Goal: Answer question/provide support: Share knowledge or assist other users

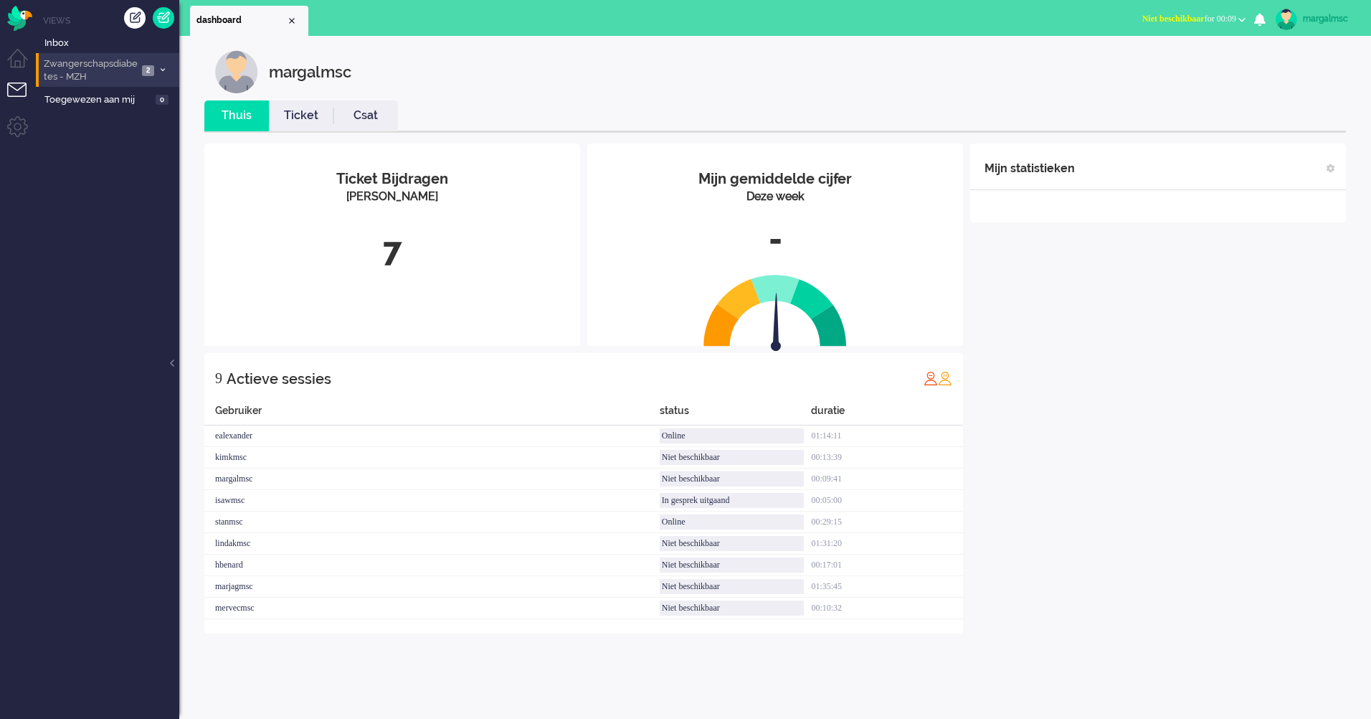
click at [106, 68] on span "Zwangerschapsdiabetes - MZH" at bounding box center [90, 70] width 96 height 27
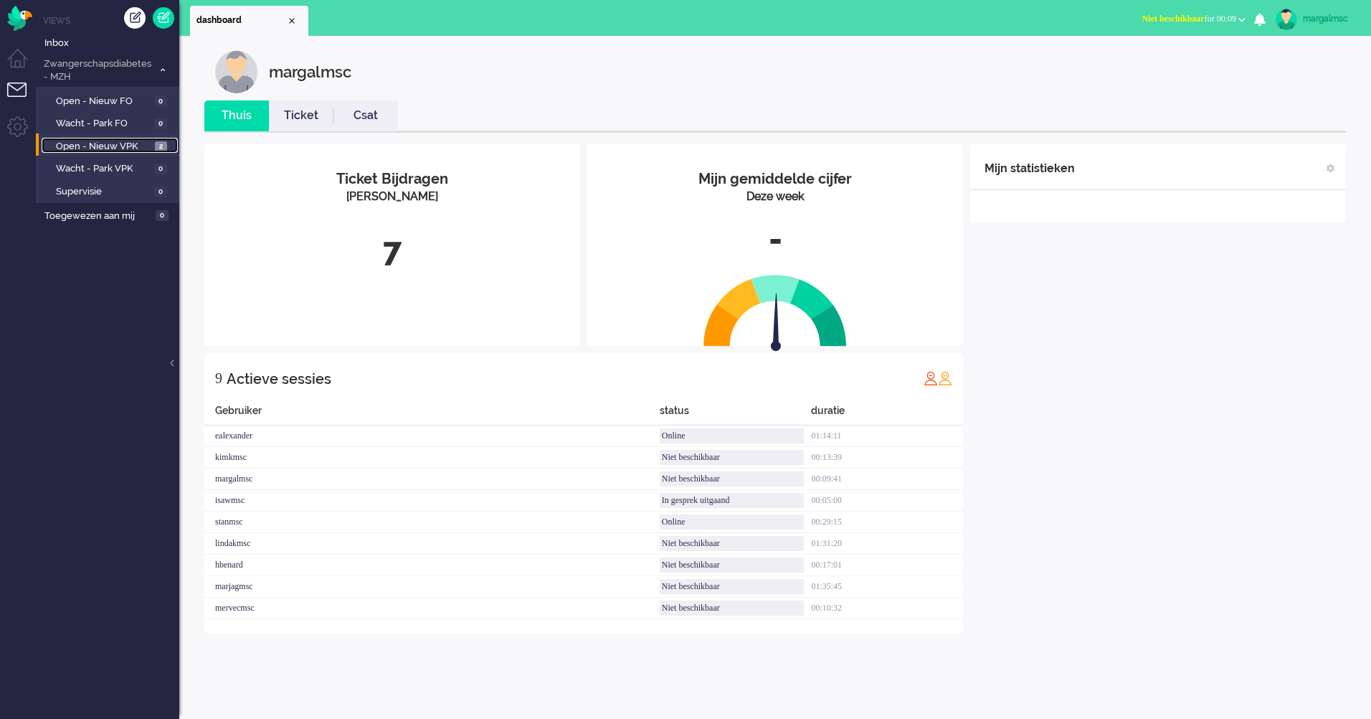
click at [118, 141] on span "Open - Nieuw VPK" at bounding box center [103, 147] width 95 height 14
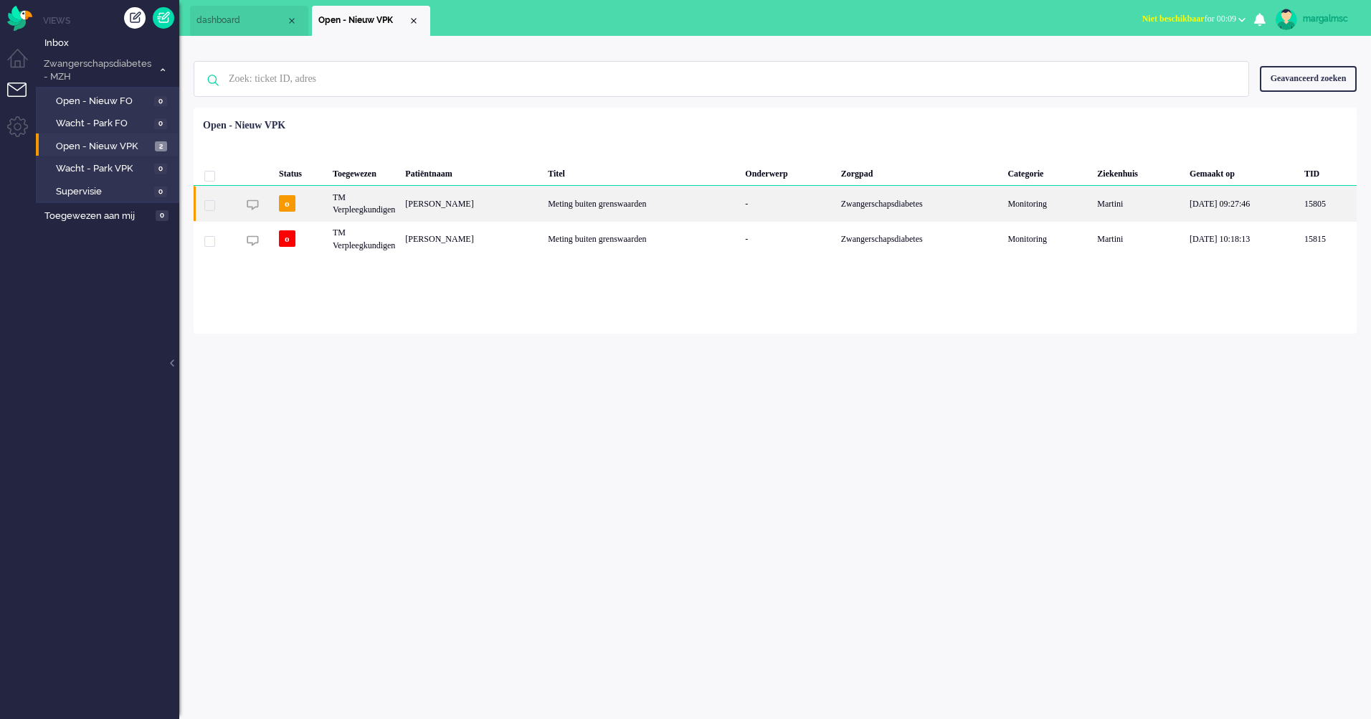
click at [587, 203] on div "Meting buiten grenswaarden" at bounding box center [641, 203] width 197 height 35
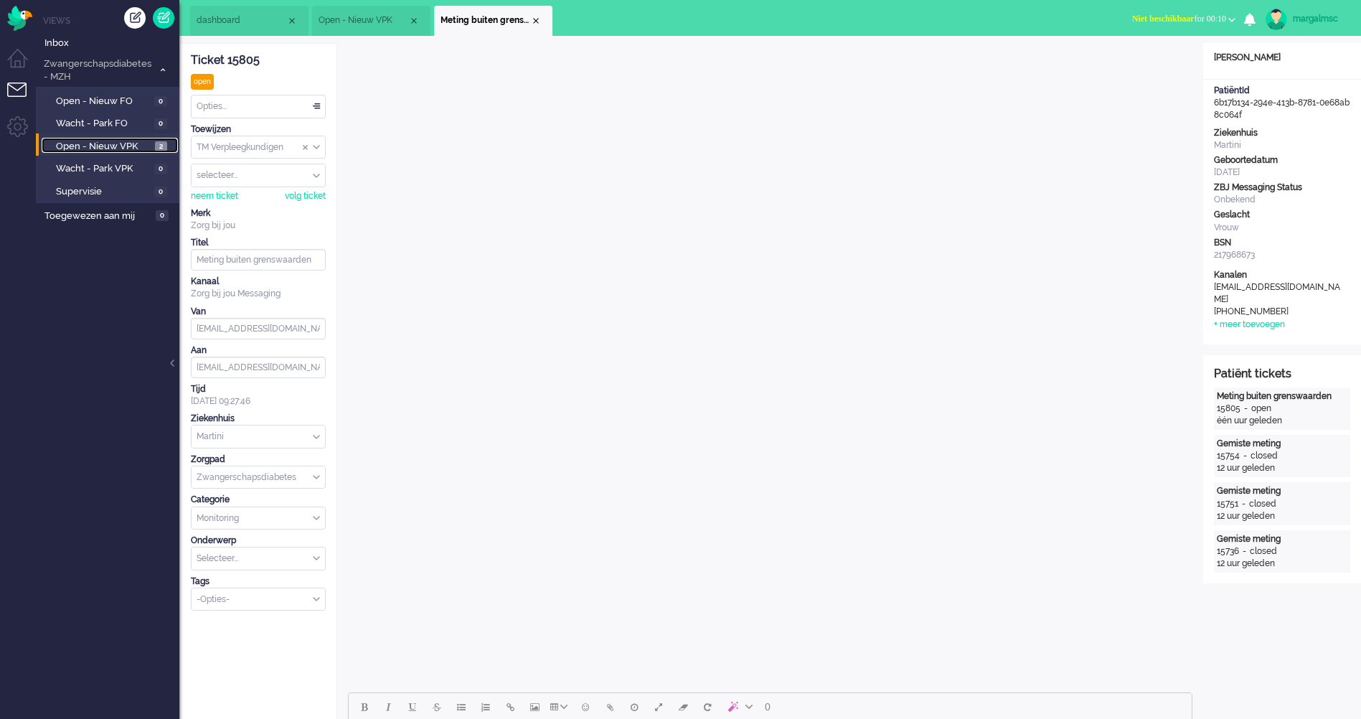
click at [115, 141] on span "Open - Nieuw VPK" at bounding box center [103, 147] width 95 height 14
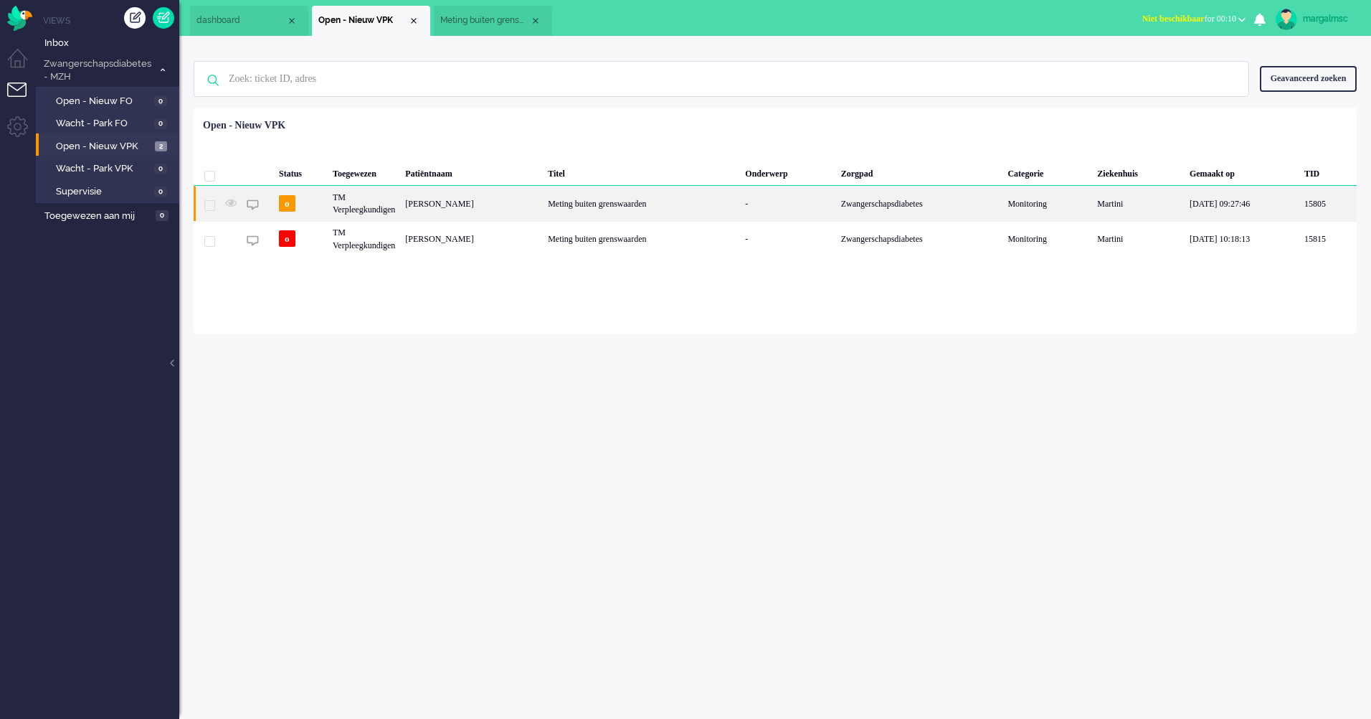
click at [543, 212] on div "Meting buiten grenswaarden" at bounding box center [641, 203] width 197 height 35
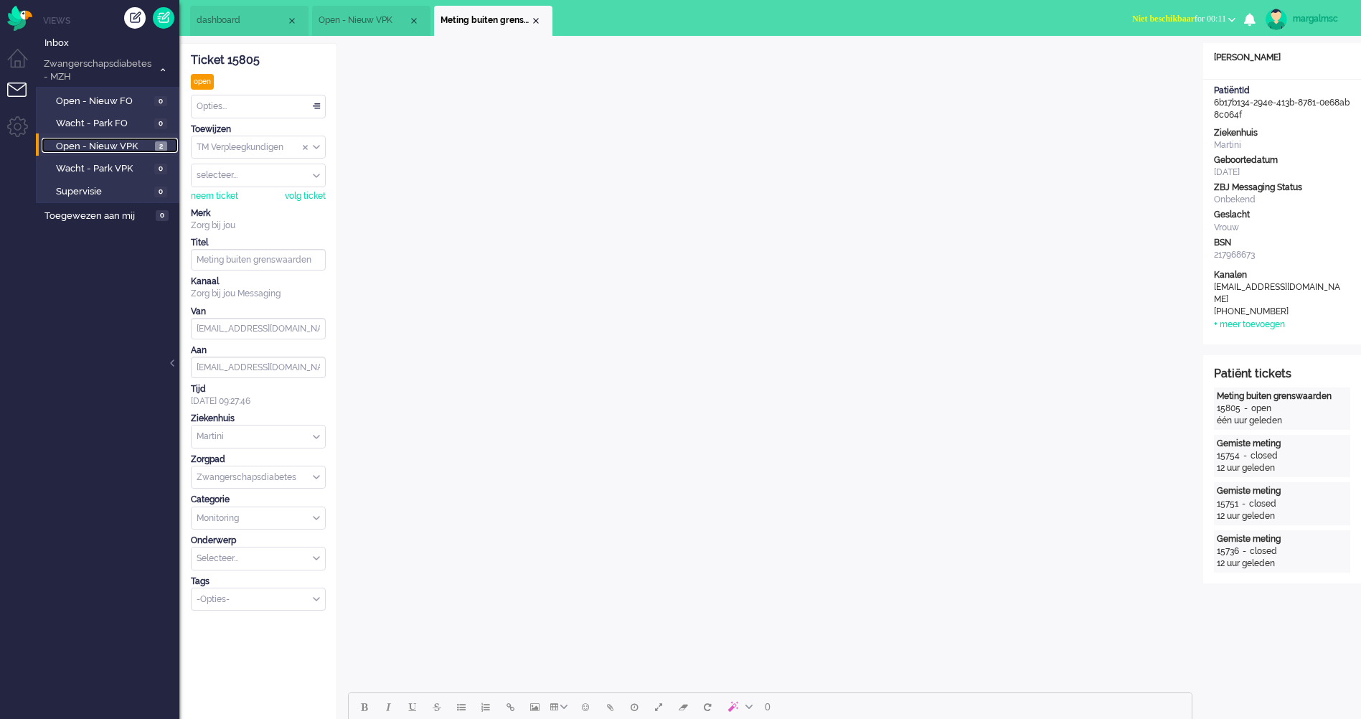
click at [90, 150] on span "Open - Nieuw VPK" at bounding box center [103, 147] width 95 height 14
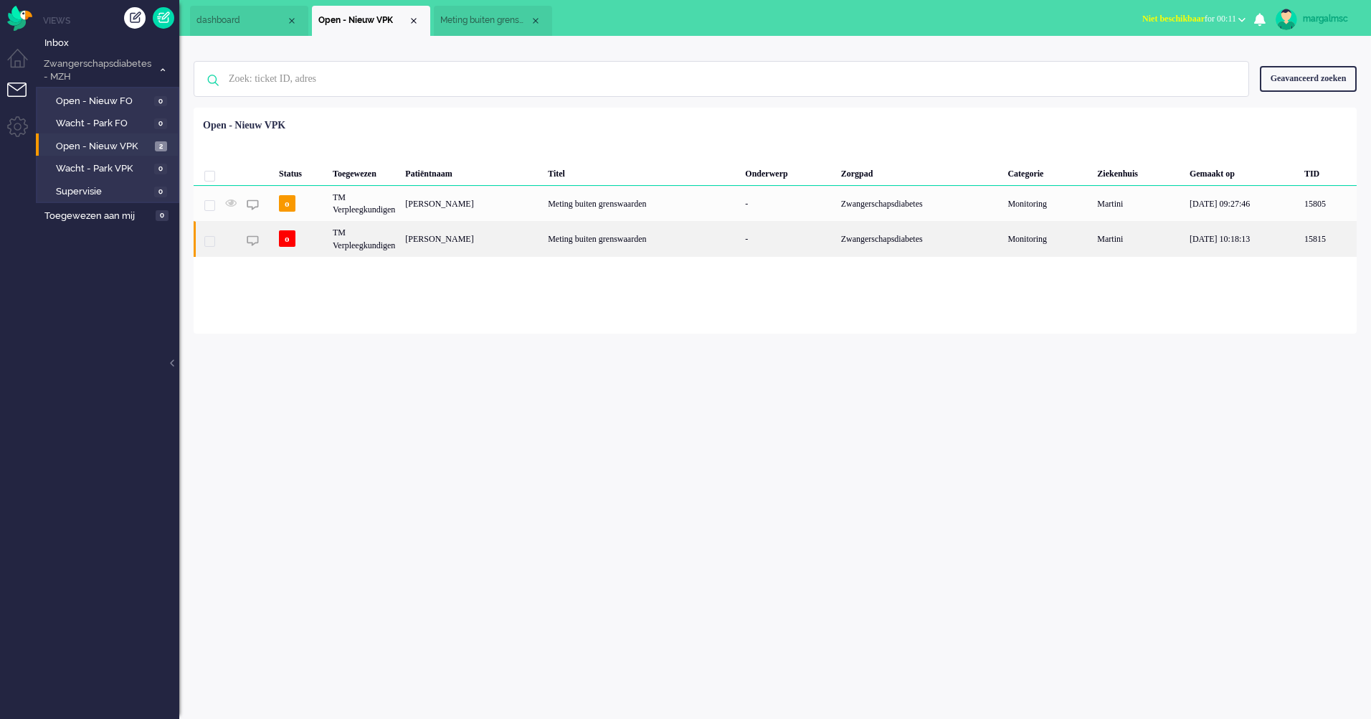
click at [387, 236] on div "TM Verpleegkundigen" at bounding box center [364, 238] width 72 height 35
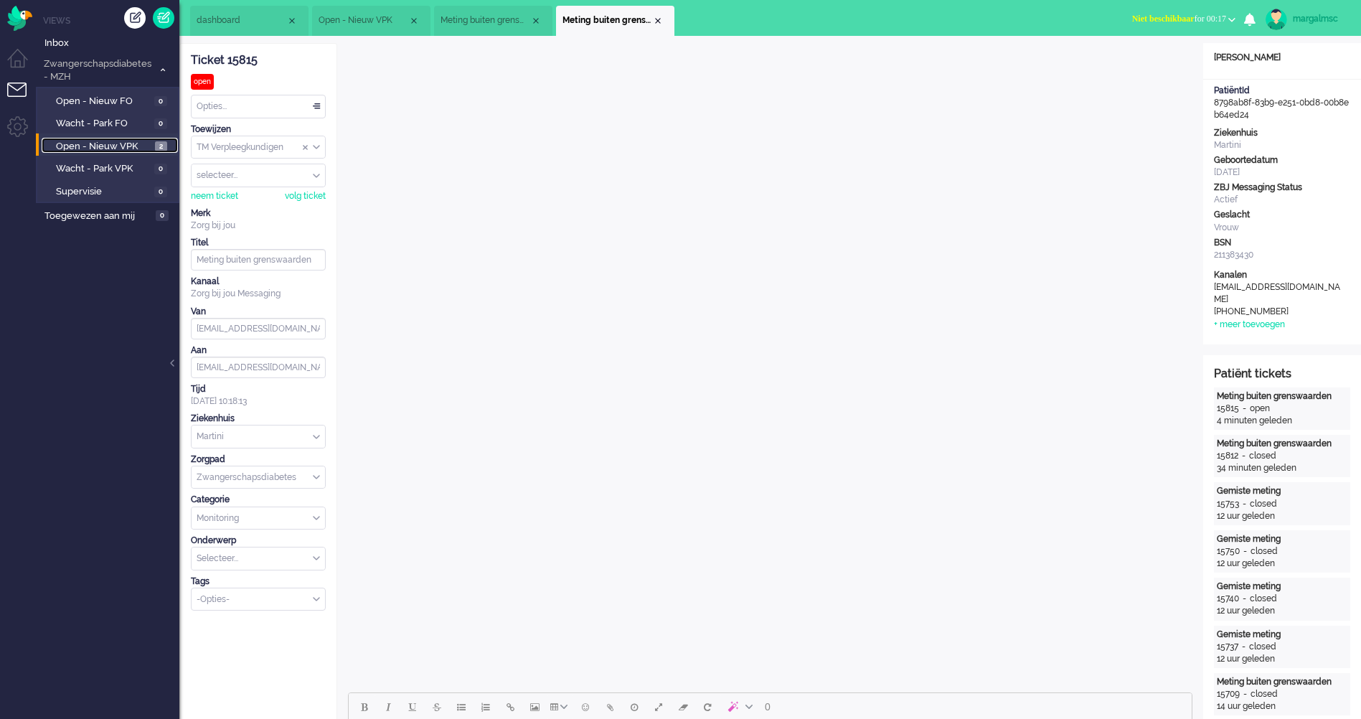
click at [104, 146] on span "Open - Nieuw VPK" at bounding box center [103, 147] width 95 height 14
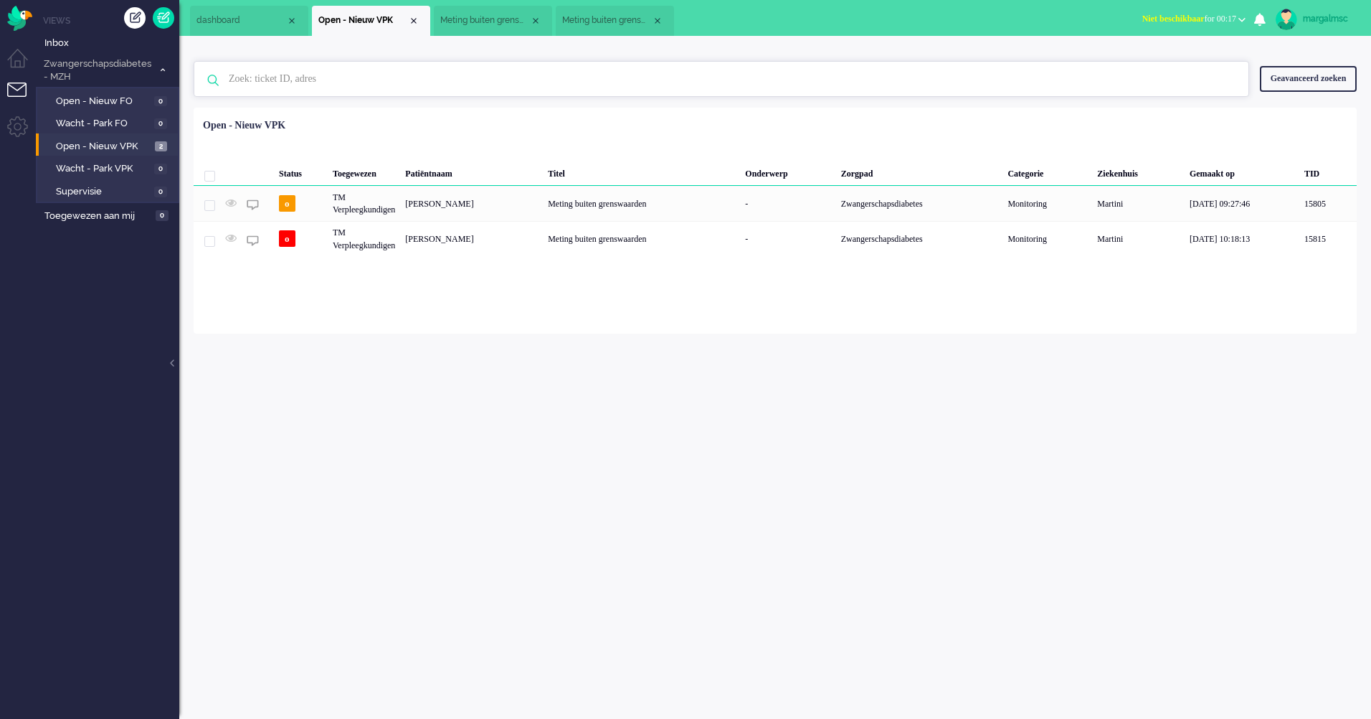
click at [354, 81] on input "text" at bounding box center [723, 79] width 1011 height 34
paste input "02954206"
type input "02954206"
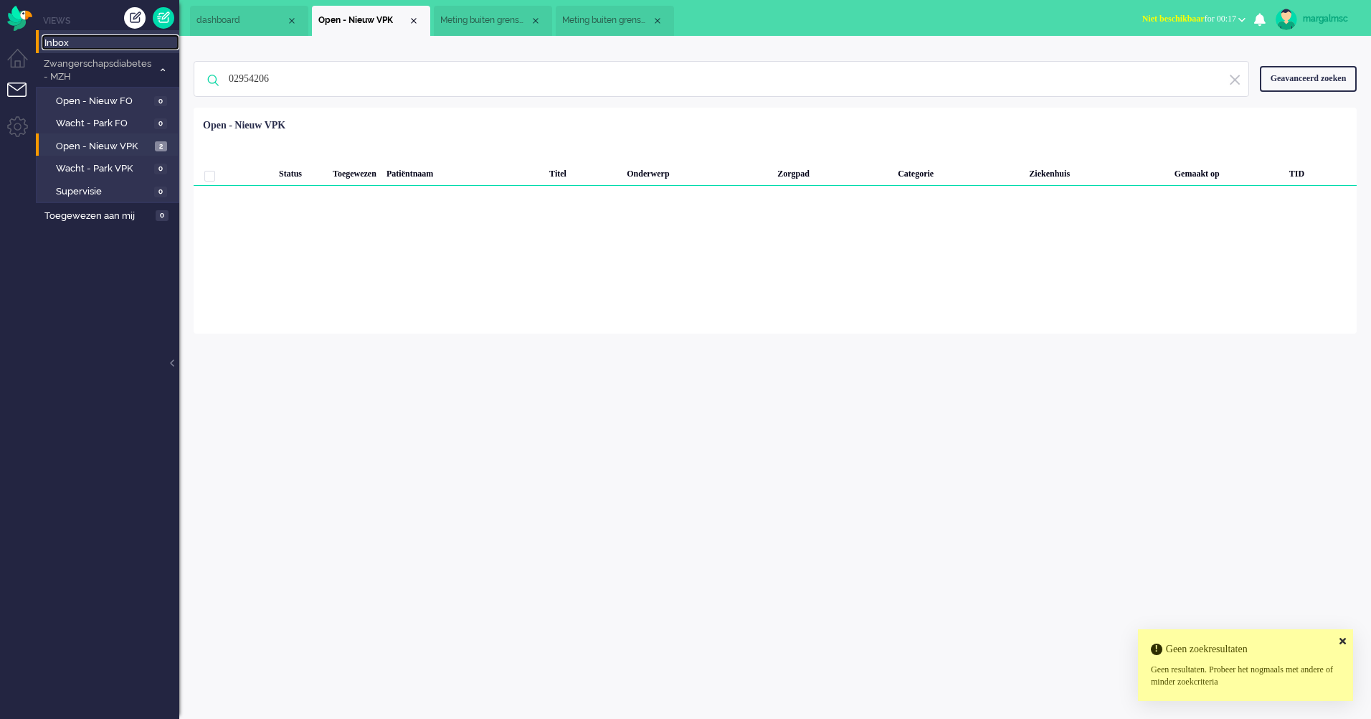
click at [96, 41] on span "Inbox" at bounding box center [111, 44] width 135 height 14
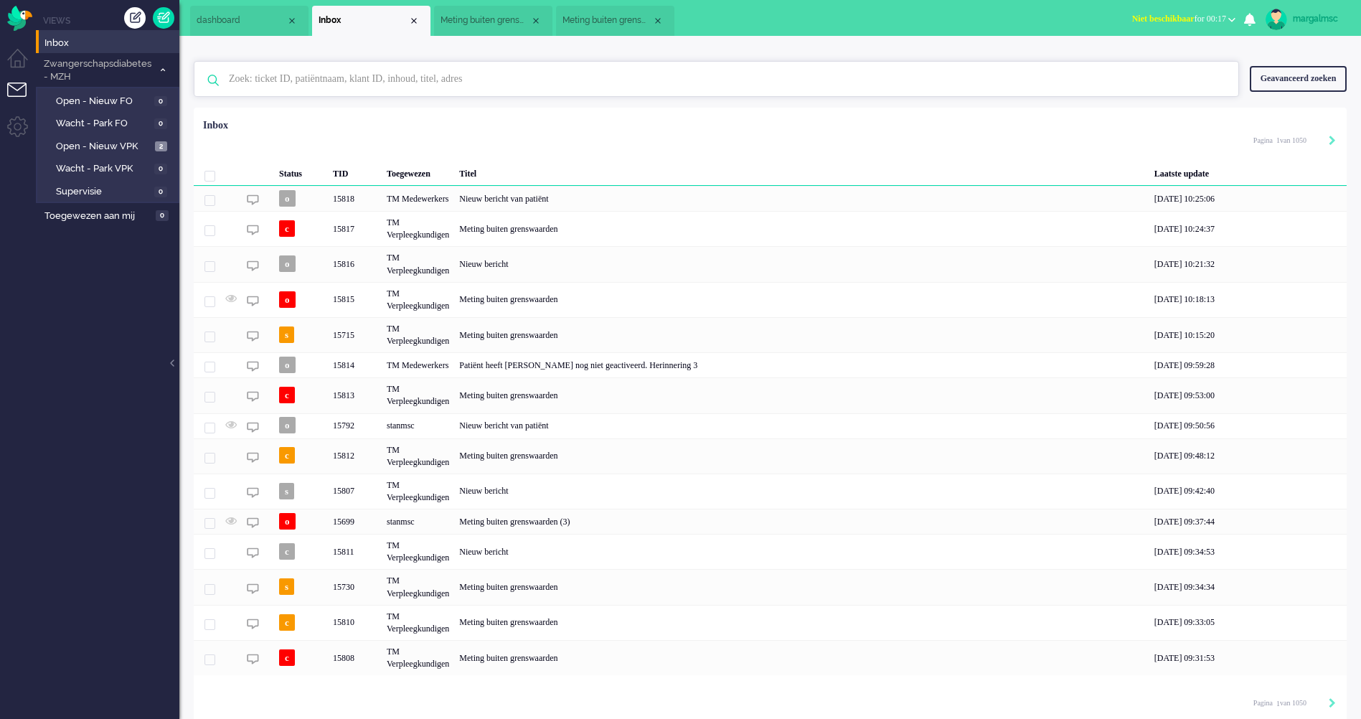
click at [425, 70] on input "text" at bounding box center [718, 79] width 1000 height 34
paste input "0628957118"
type input "0628957118"
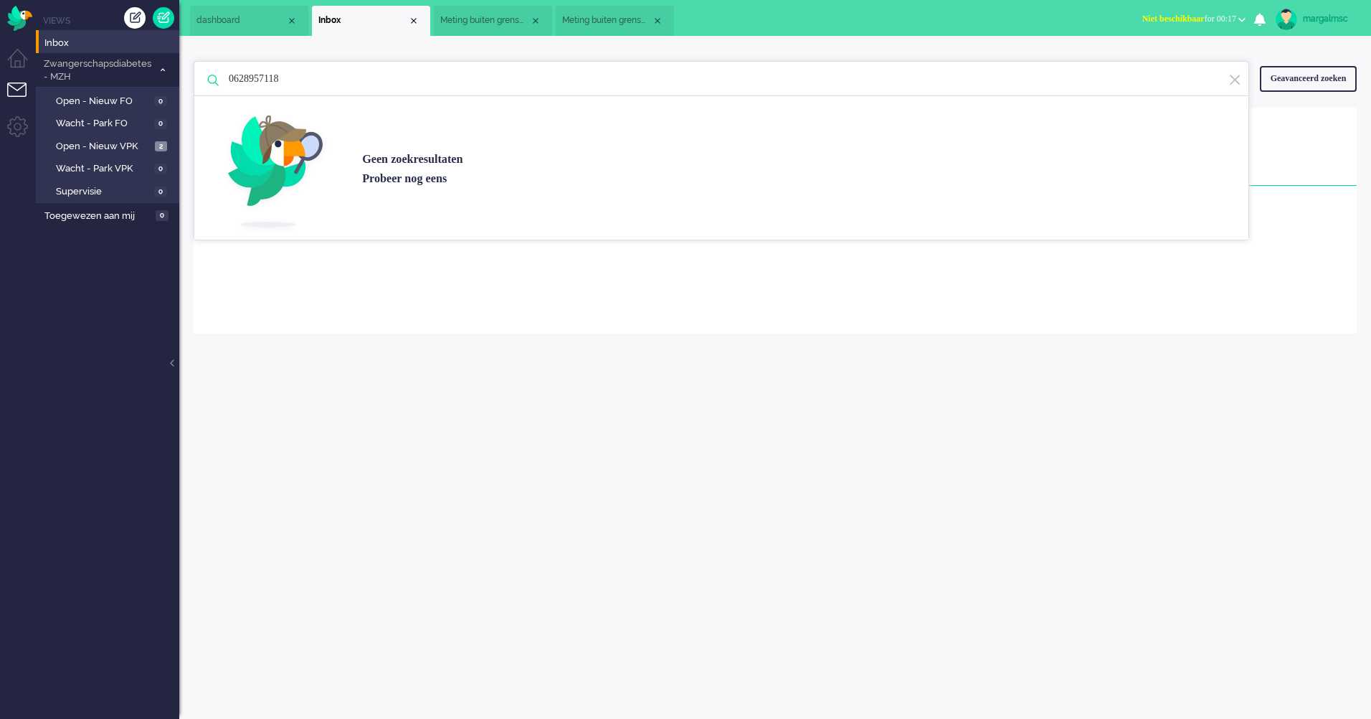
drag, startPoint x: 384, startPoint y: 83, endPoint x: -86, endPoint y: 54, distance: 470.7
click at [0, 54] on html "Thuis Dashboard [GEOGRAPHIC_DATA] Volgen [GEOGRAPHIC_DATA] release_2.1.2 Views …" at bounding box center [685, 359] width 1371 height 719
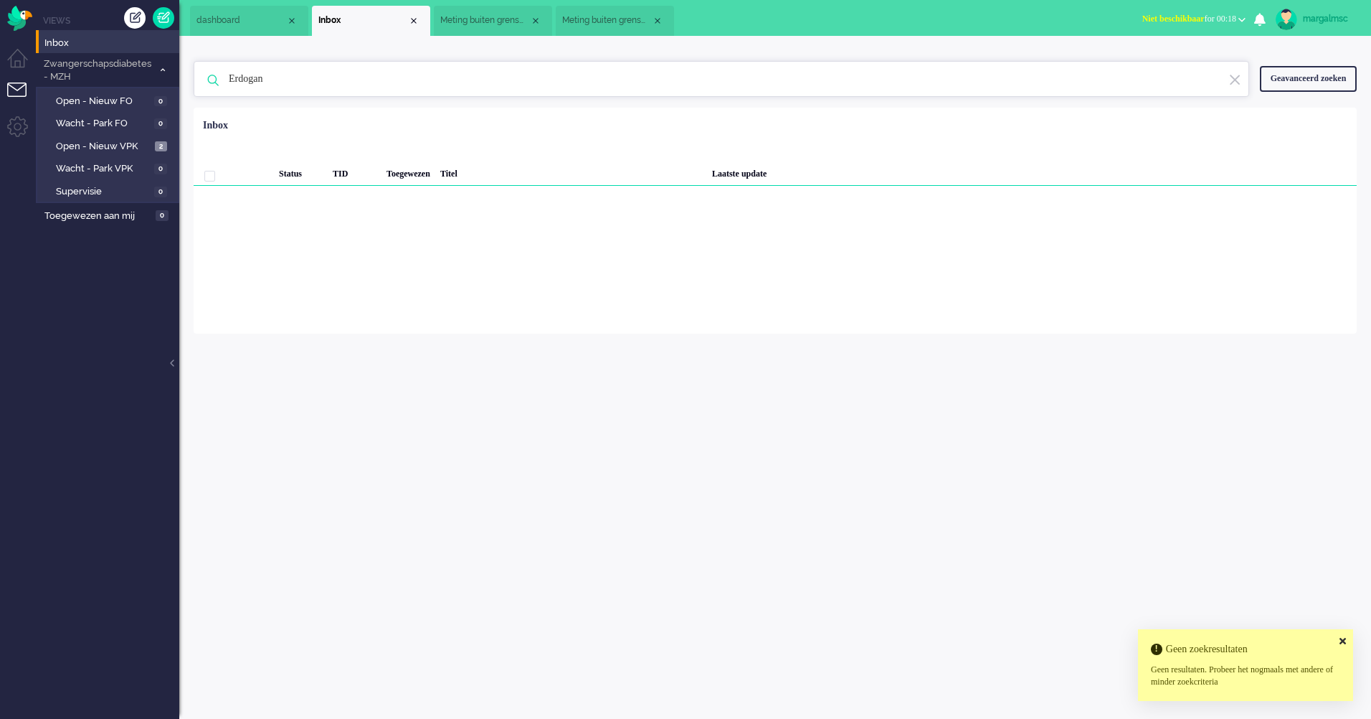
type input "Erdogan"
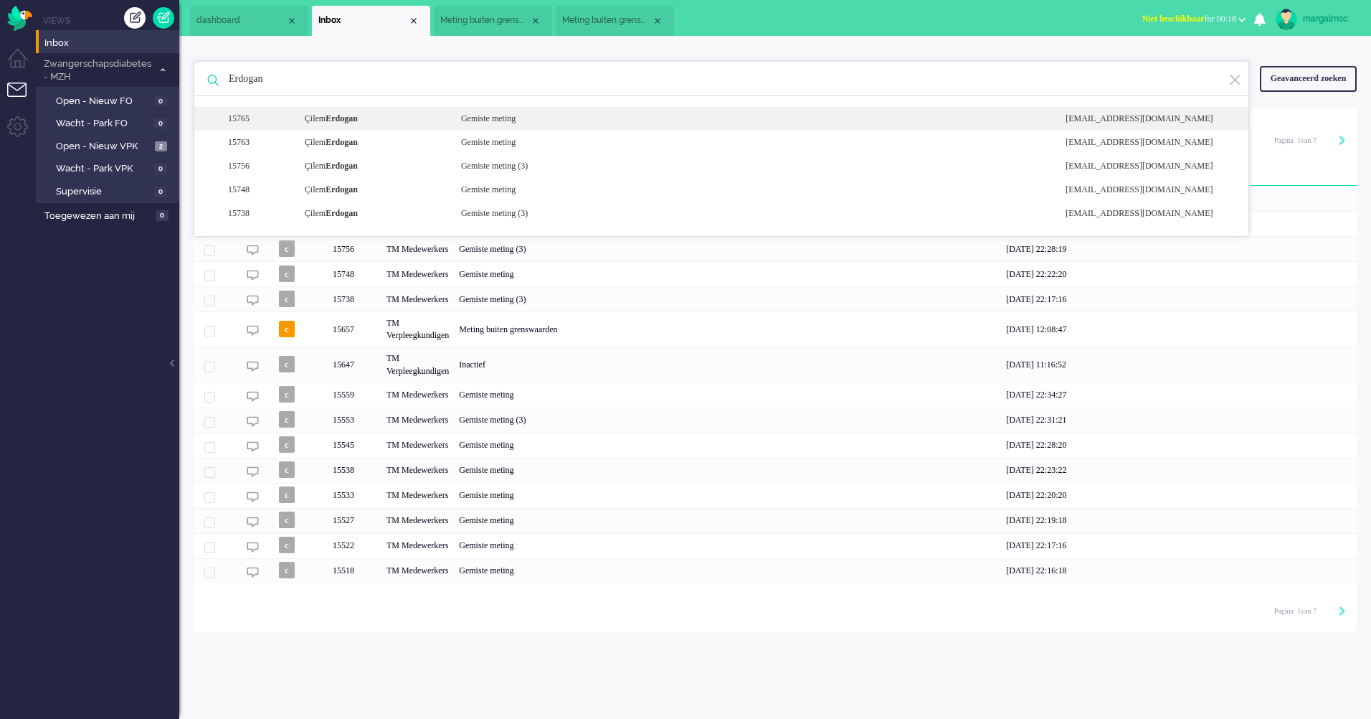
click at [455, 124] on div "Gemiste meting" at bounding box center [752, 119] width 605 height 12
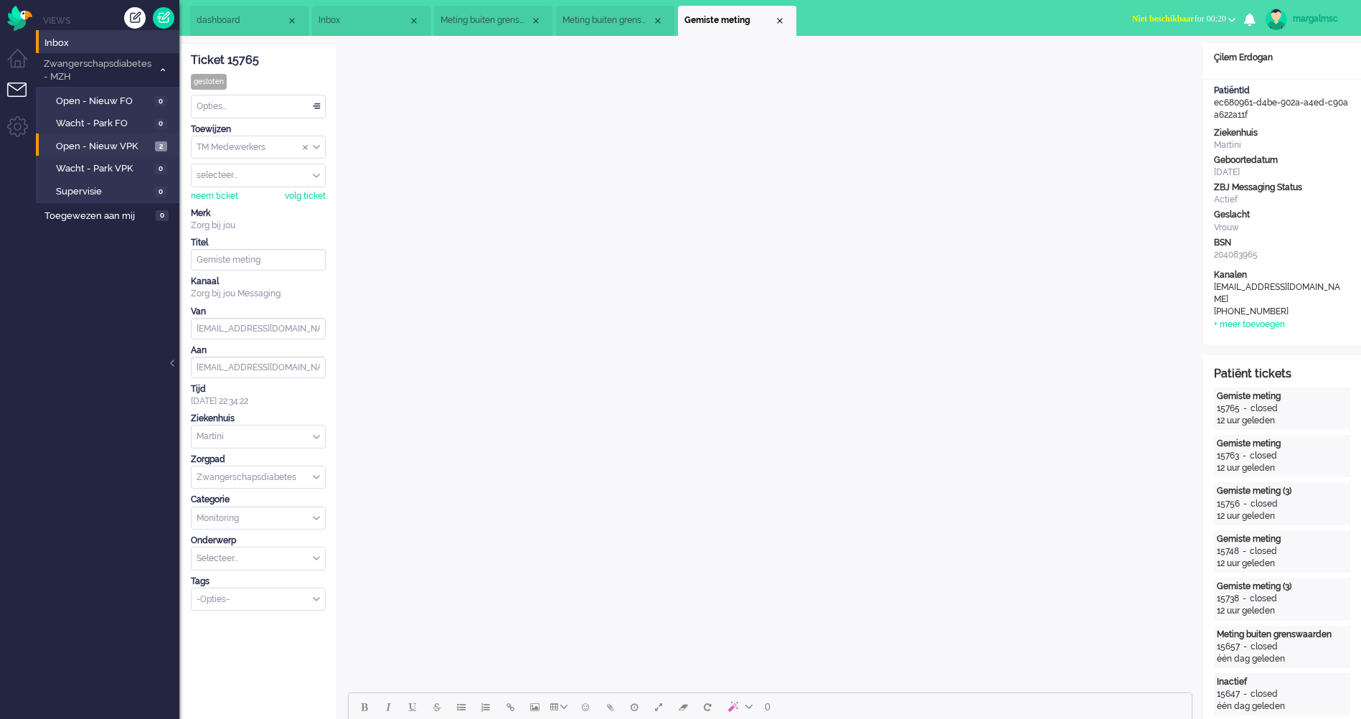
click at [116, 140] on span "Open - Nieuw VPK" at bounding box center [103, 147] width 95 height 14
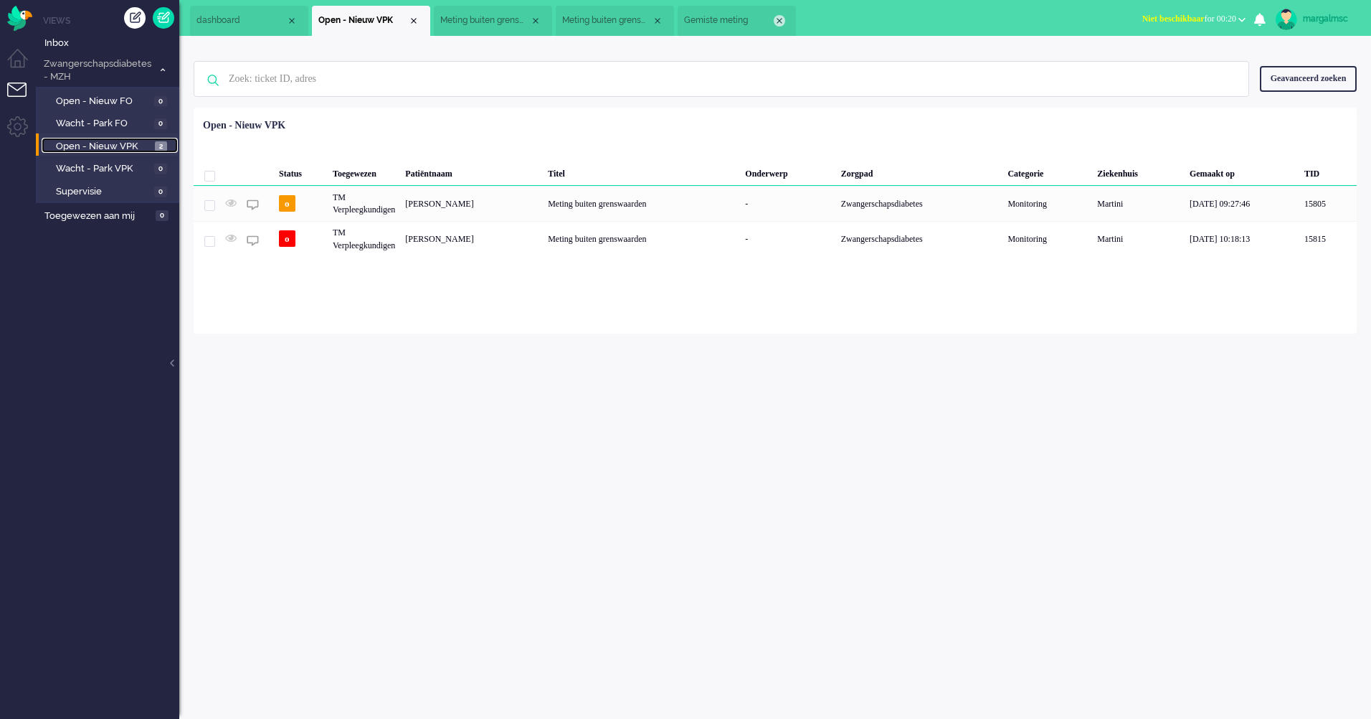
click at [782, 15] on li "Gemiste meting" at bounding box center [737, 21] width 118 height 30
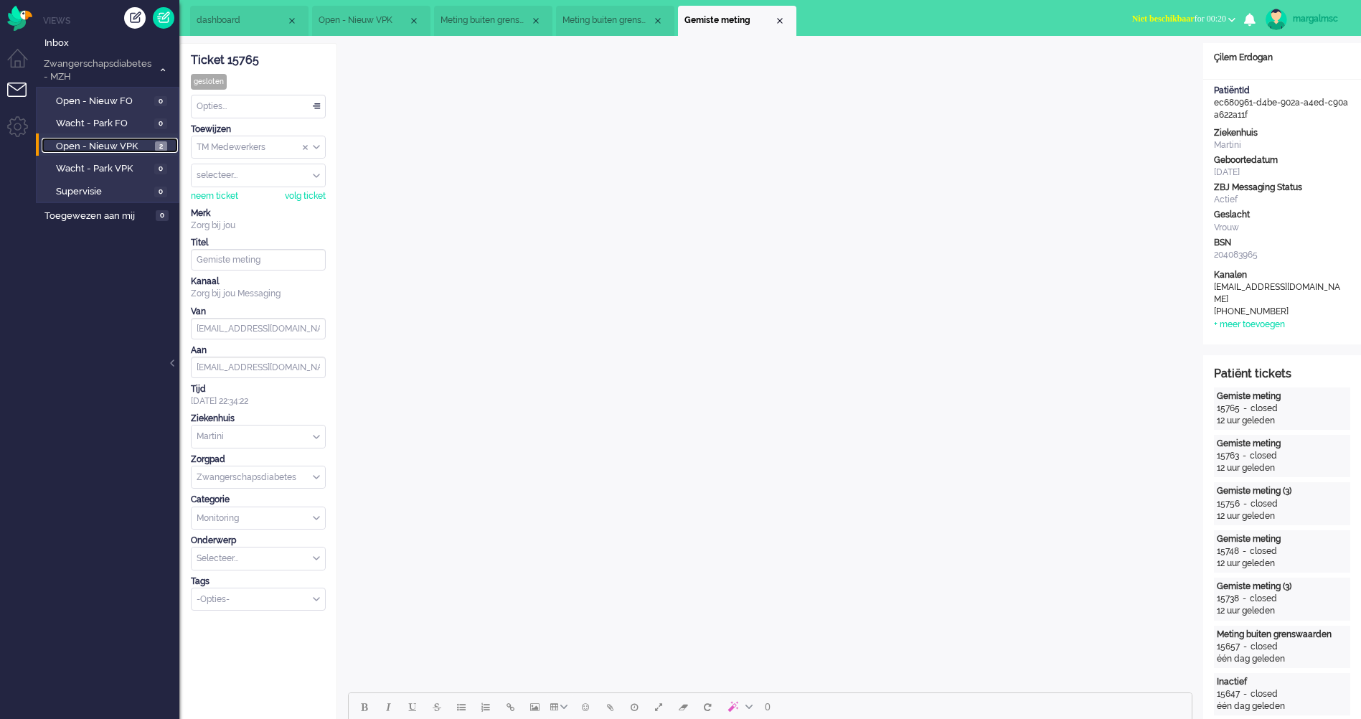
click at [780, 17] on div "Close tab" at bounding box center [779, 20] width 11 height 11
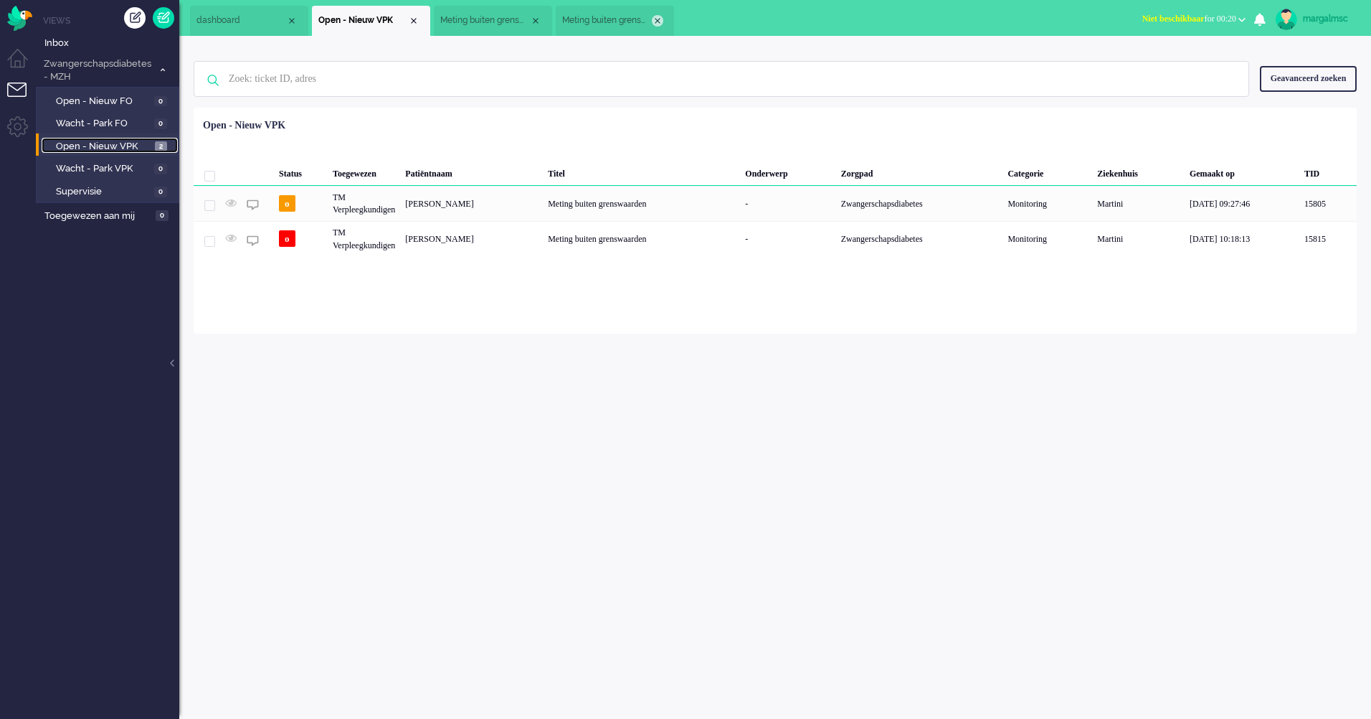
click at [661, 21] on div "Close tab" at bounding box center [657, 20] width 11 height 11
click at [540, 16] on li "Meting buiten grenswaarden" at bounding box center [493, 21] width 118 height 30
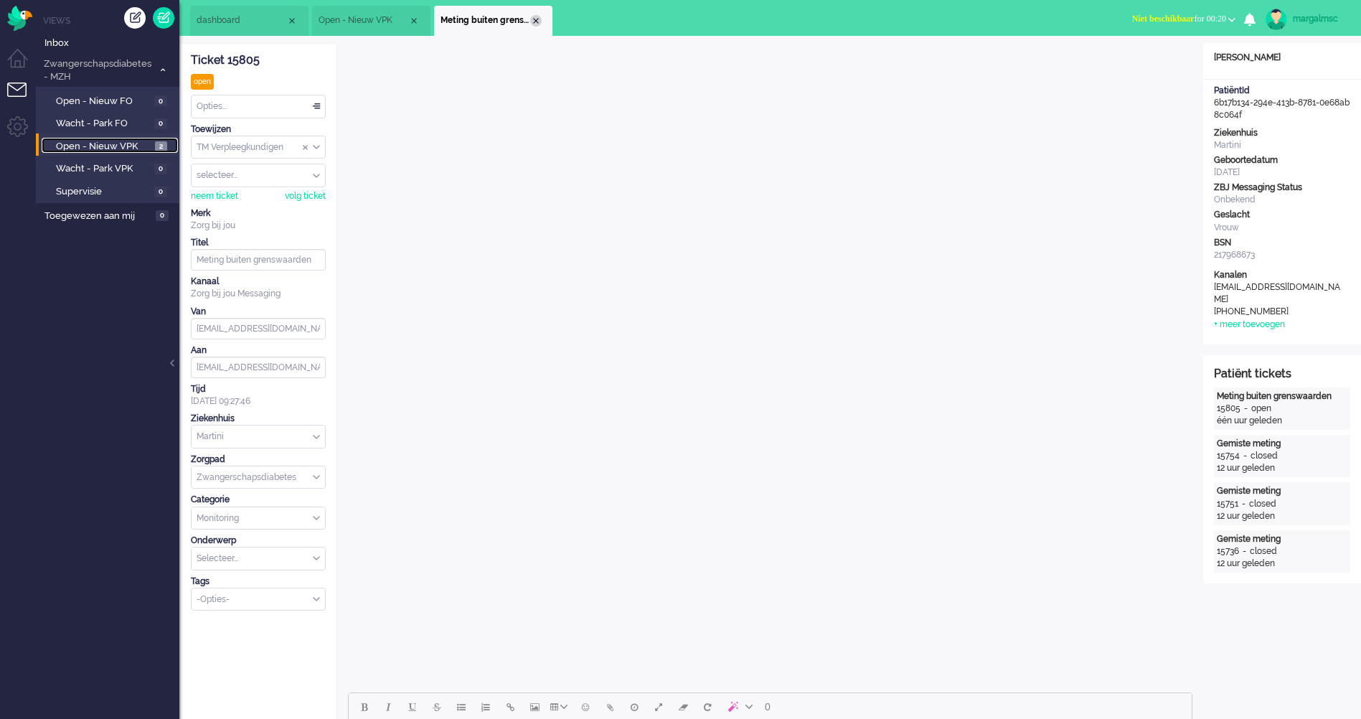
click at [534, 20] on div "Close tab" at bounding box center [535, 20] width 11 height 11
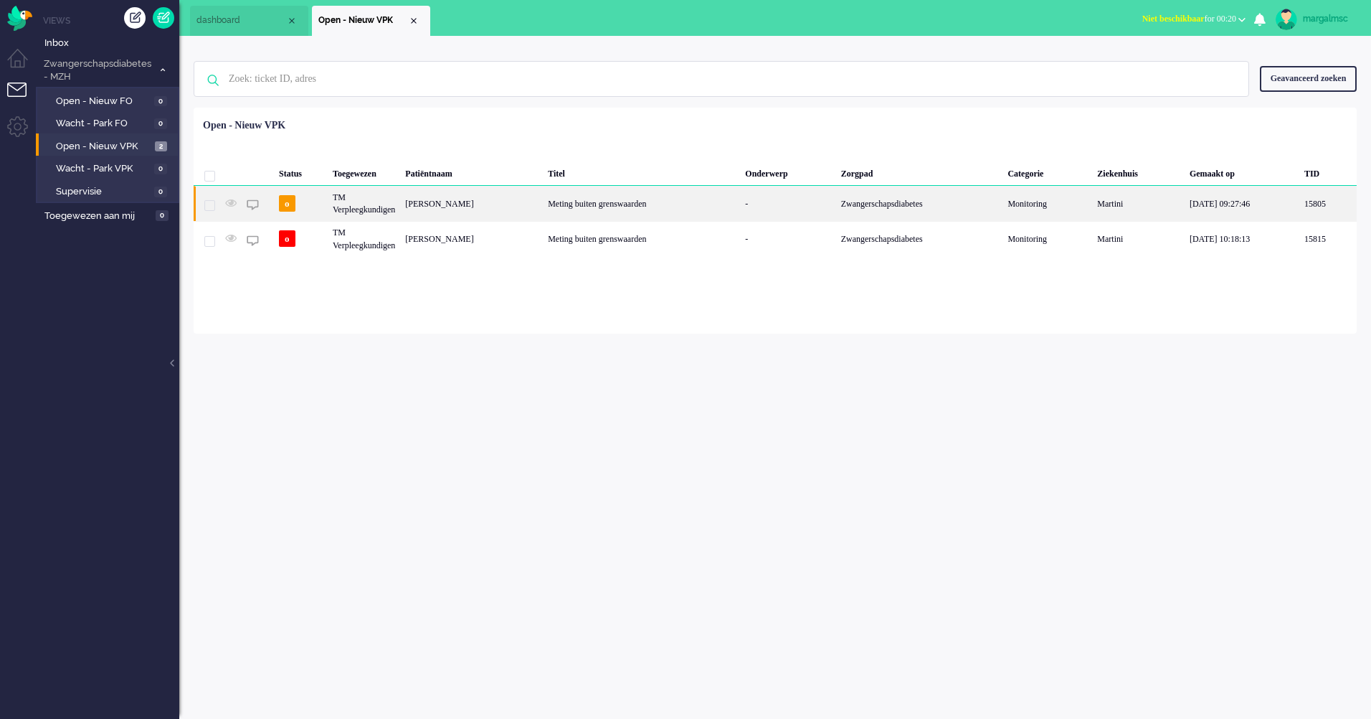
click at [480, 213] on div "[PERSON_NAME]" at bounding box center [471, 203] width 143 height 35
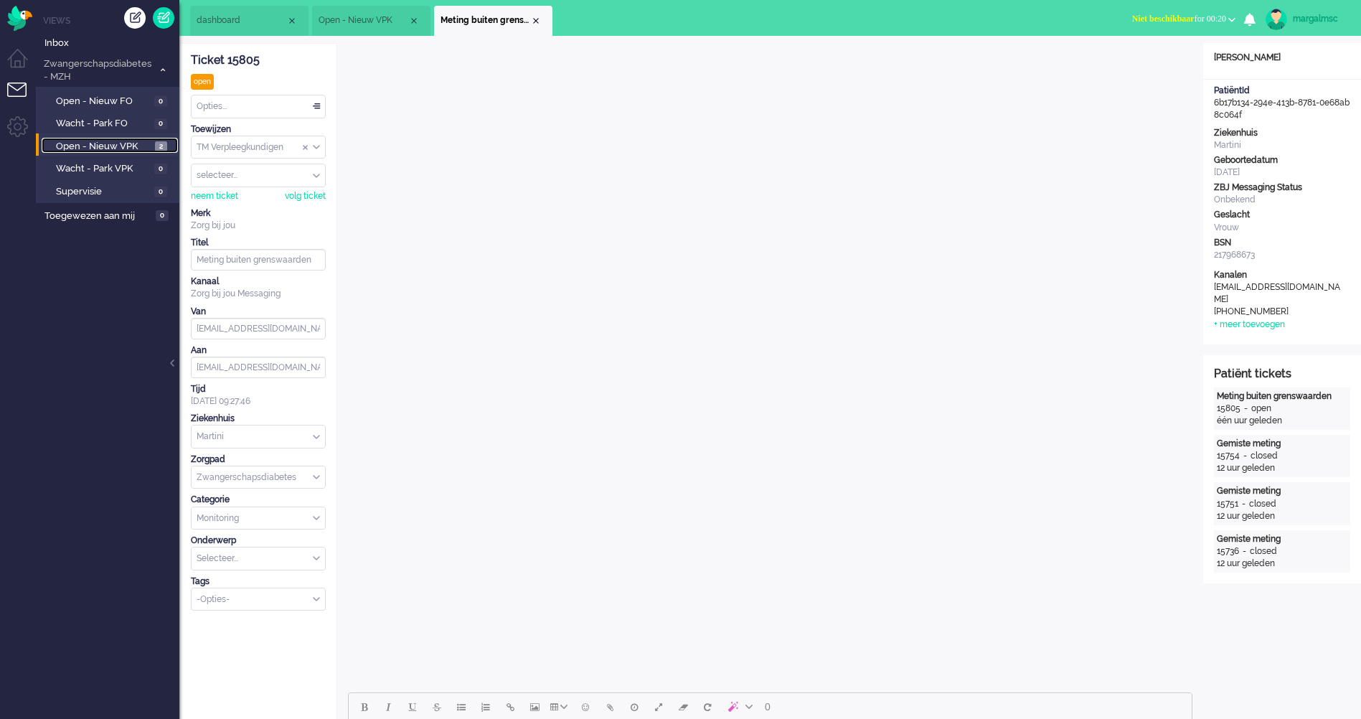
click at [91, 138] on link "Open - Nieuw VPK 2" at bounding box center [110, 146] width 136 height 16
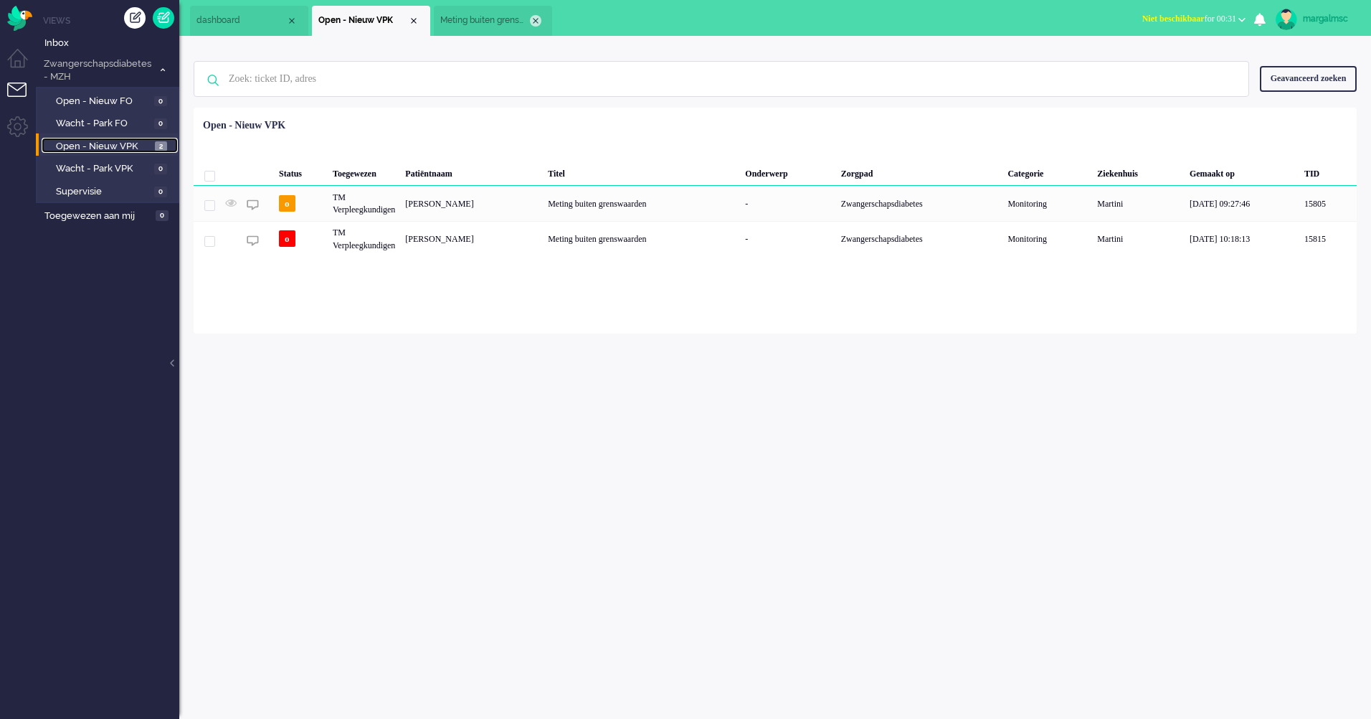
click at [539, 19] on div "Close tab" at bounding box center [535, 20] width 11 height 11
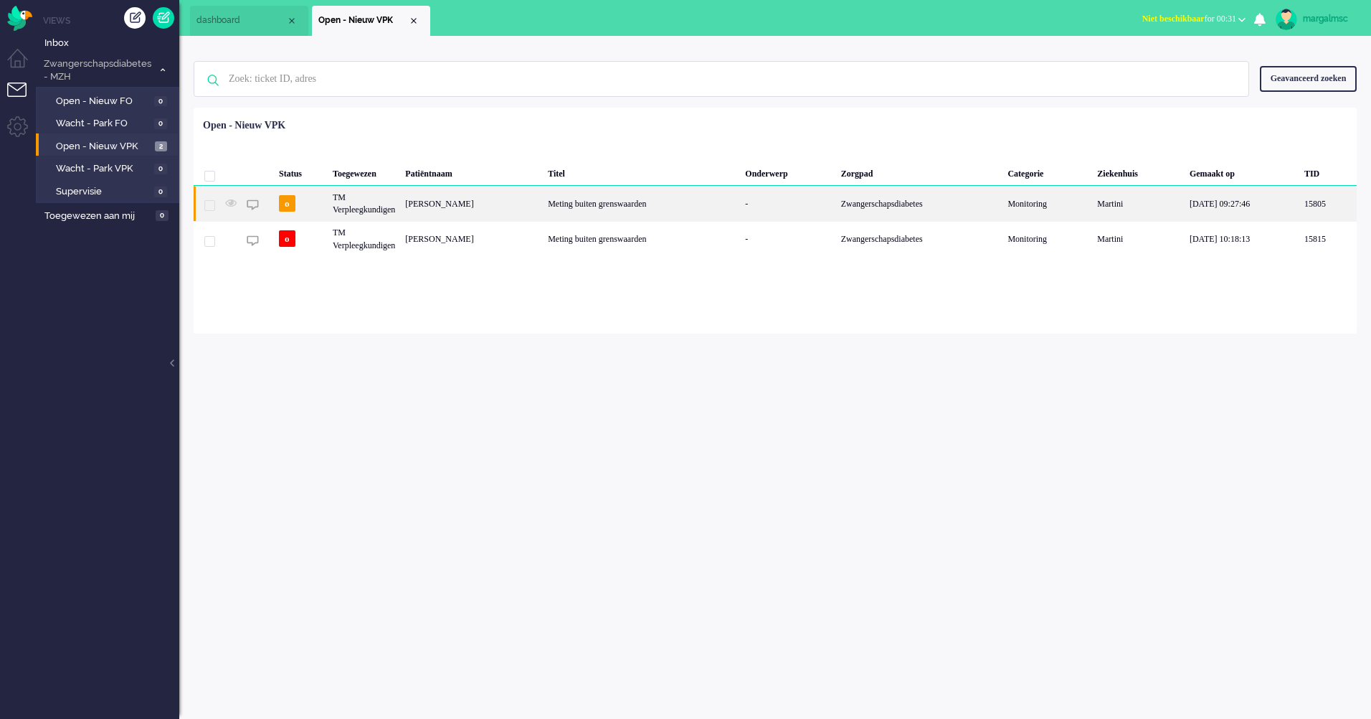
click at [543, 209] on div "Meting buiten grenswaarden" at bounding box center [641, 203] width 197 height 35
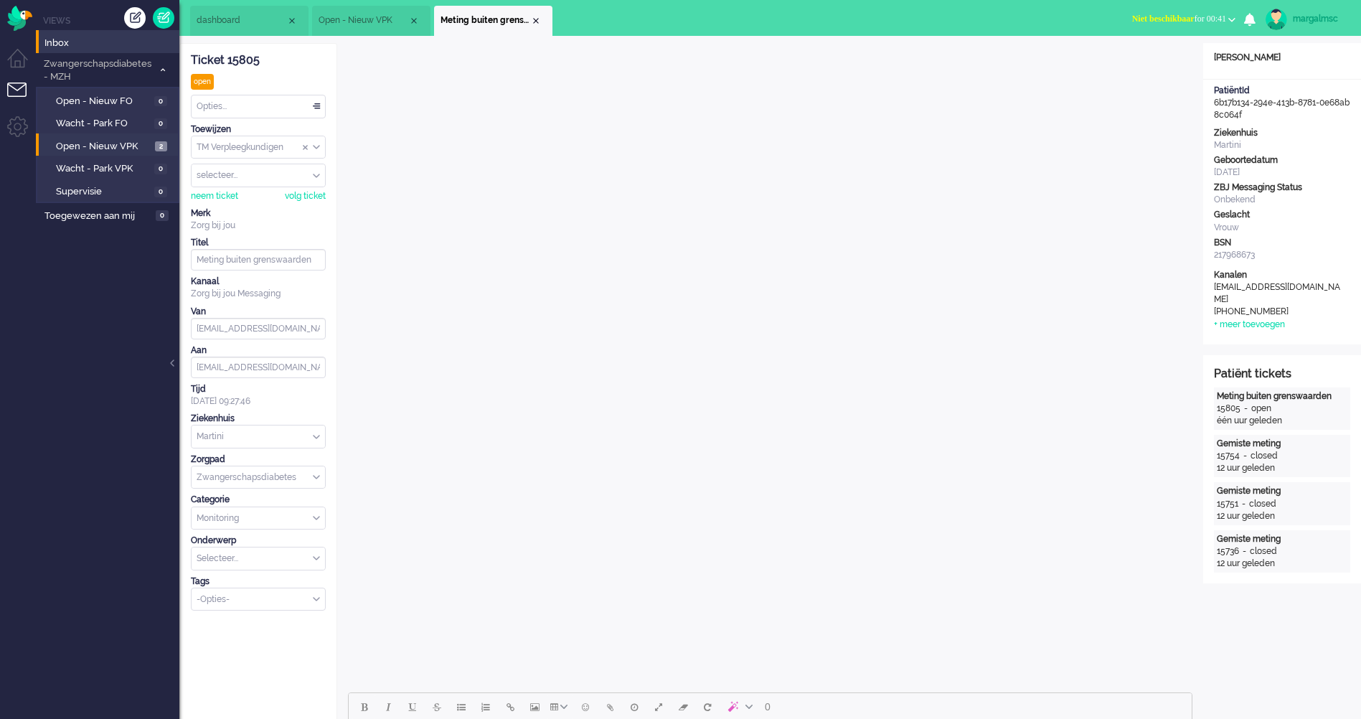
click at [110, 43] on span "Inbox" at bounding box center [111, 44] width 135 height 14
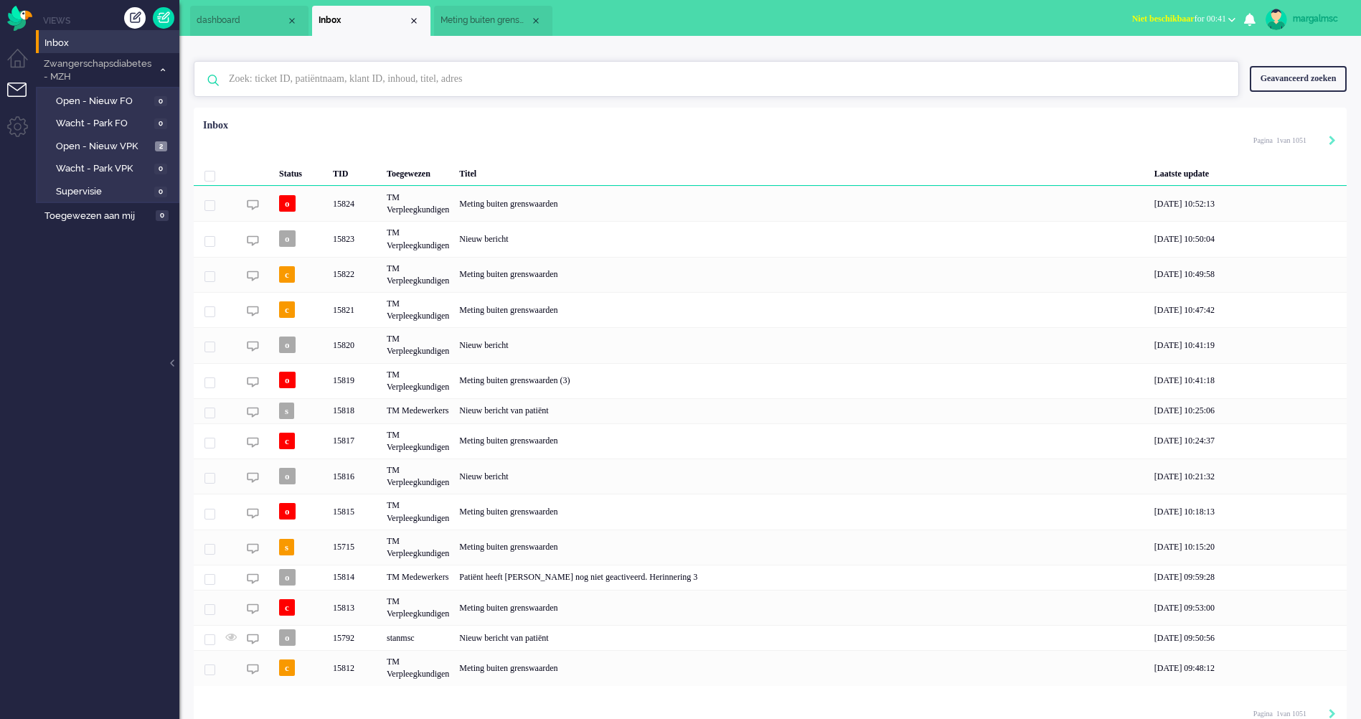
click at [264, 72] on input "text" at bounding box center [718, 79] width 1000 height 34
type input "Sonmez"
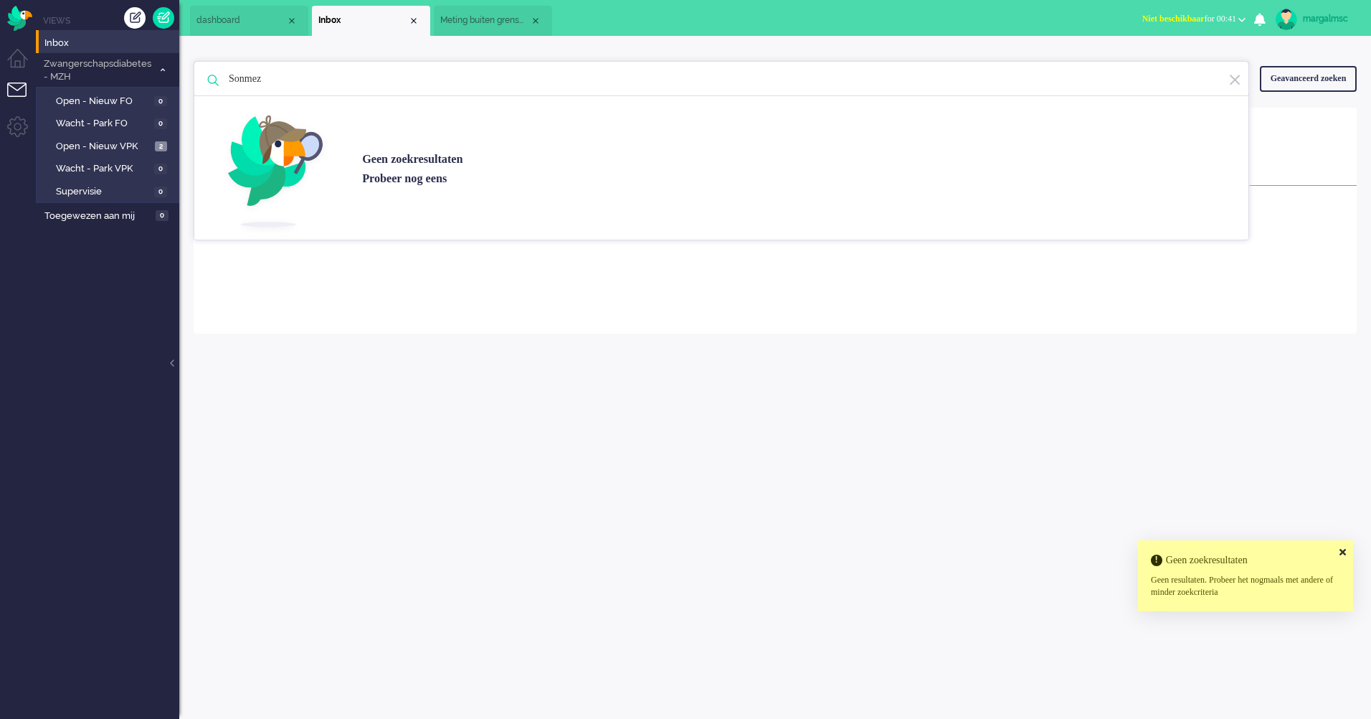
click at [292, 83] on input "Sonmez" at bounding box center [723, 79] width 1011 height 34
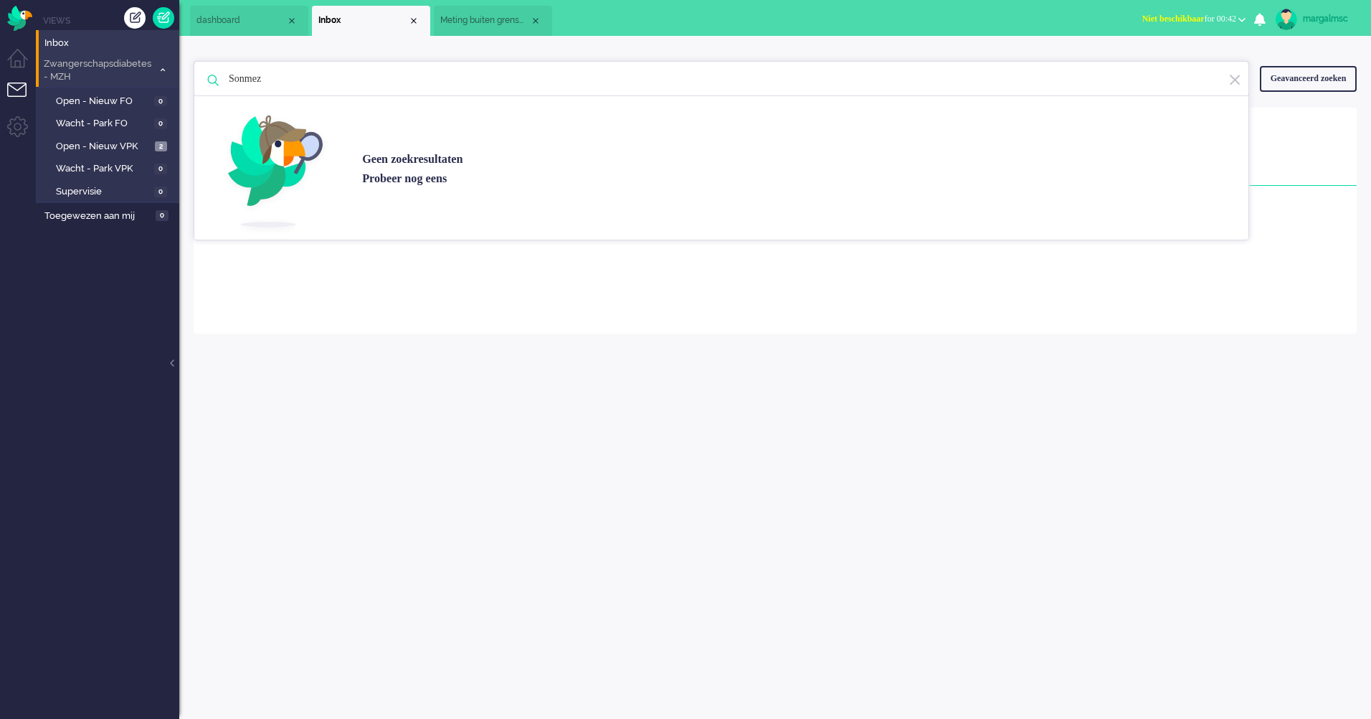
drag, startPoint x: 366, startPoint y: 83, endPoint x: 173, endPoint y: 67, distance: 193.6
click at [173, 67] on div "Thuis Dashboard [GEOGRAPHIC_DATA] Volgen [GEOGRAPHIC_DATA] release_2.1.2 Views …" at bounding box center [685, 359] width 1371 height 719
type input "Erdogan"
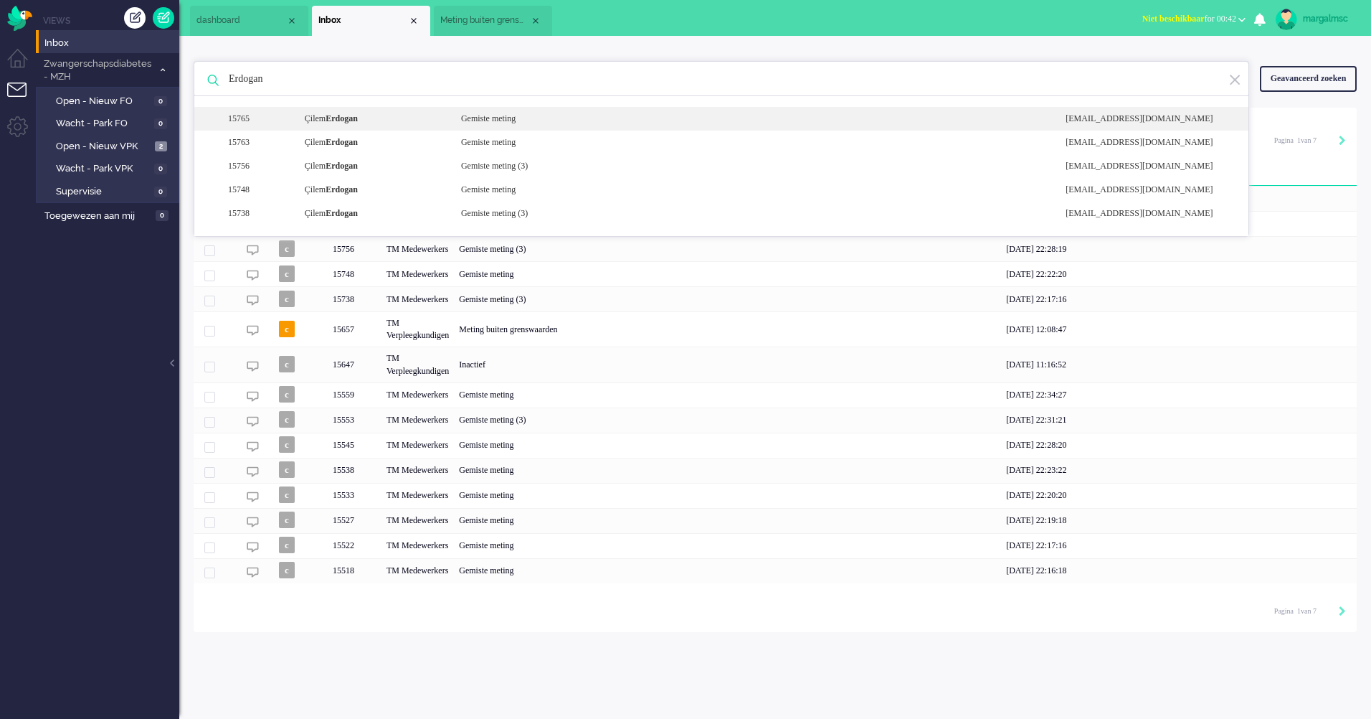
click at [403, 119] on div "Çilem Erdogan" at bounding box center [372, 119] width 156 height 12
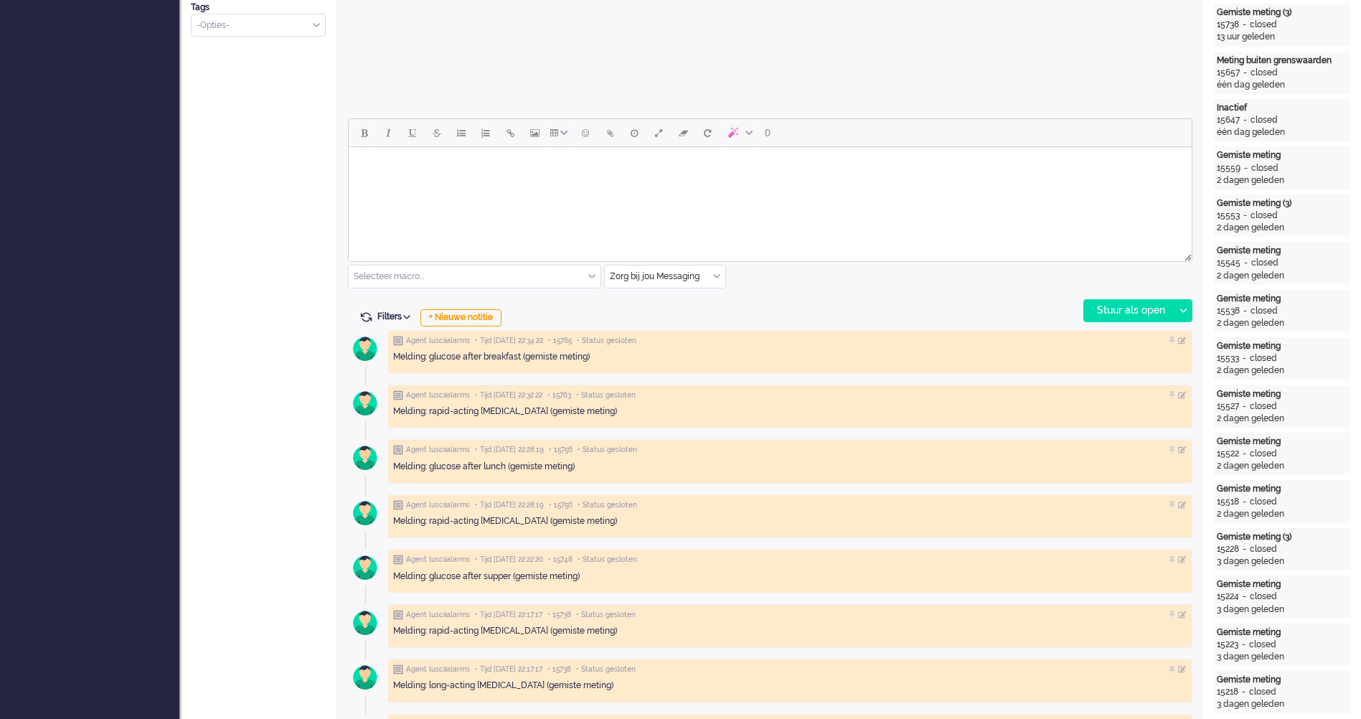
scroll to position [215, 0]
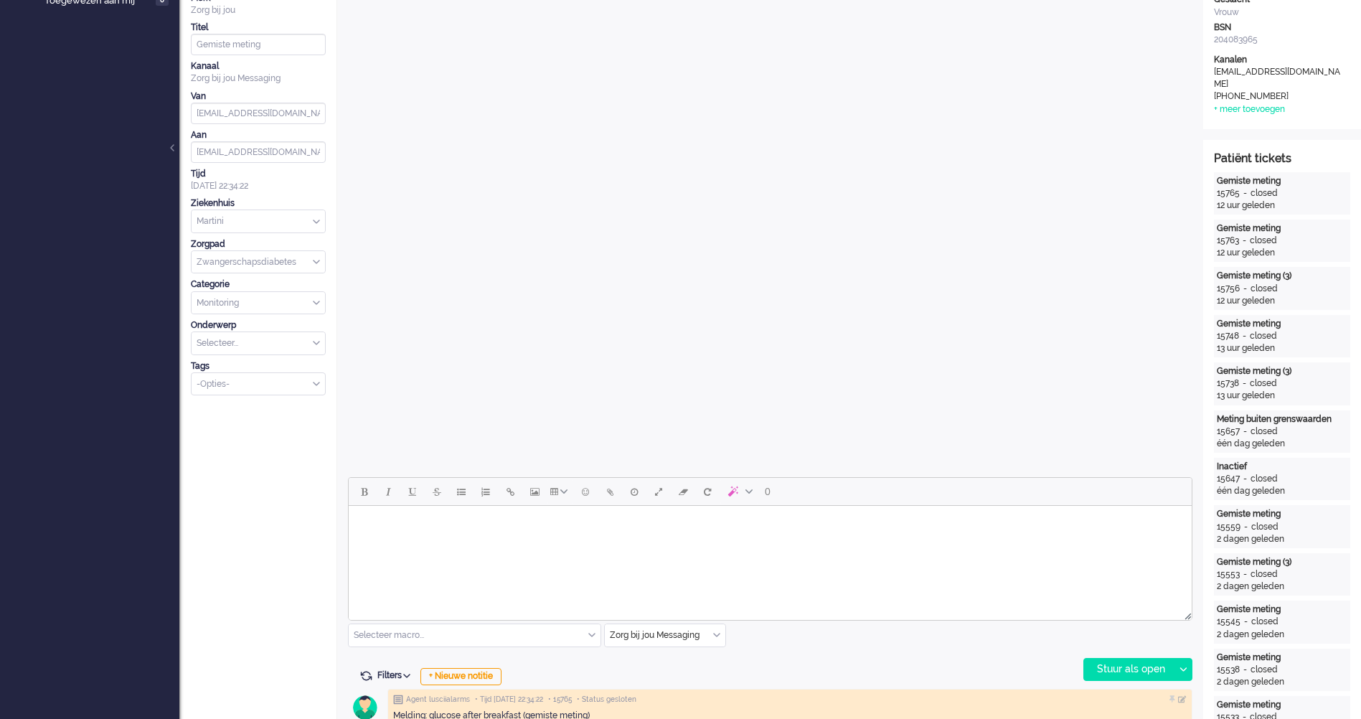
click at [498, 542] on html at bounding box center [770, 524] width 843 height 37
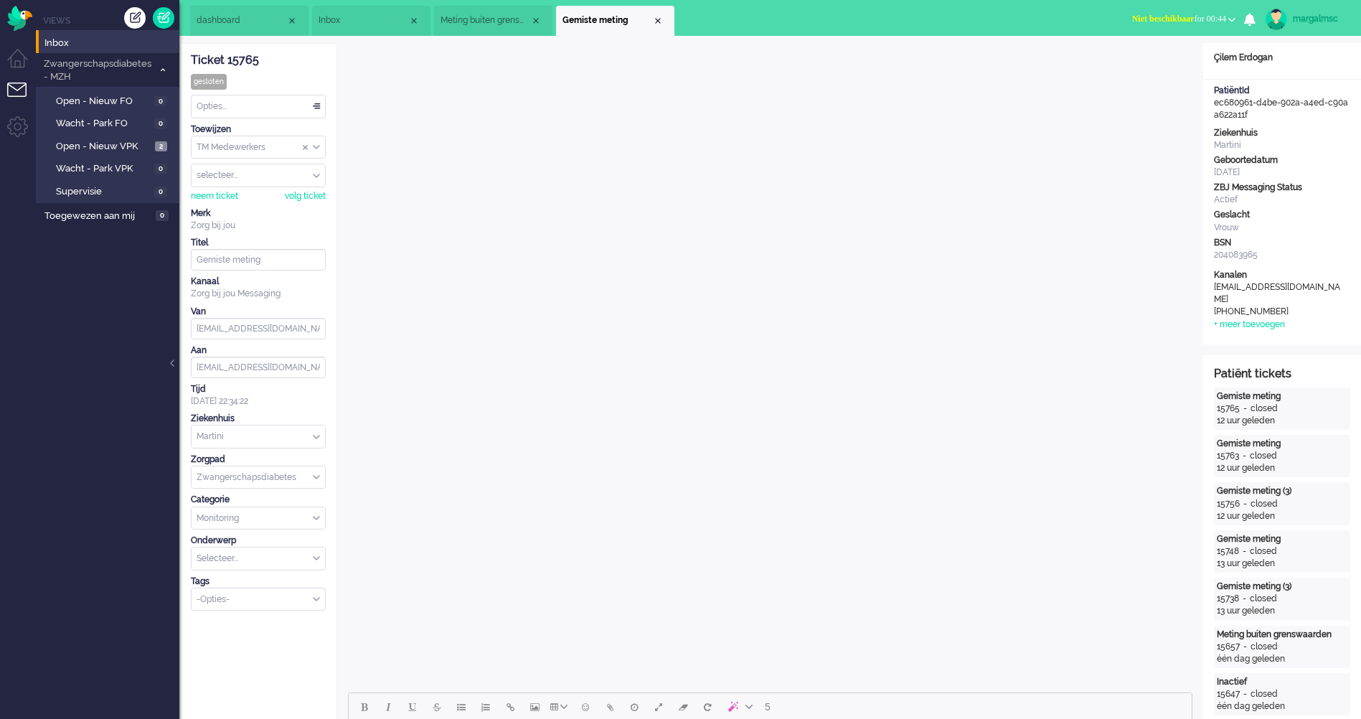
scroll to position [502, 0]
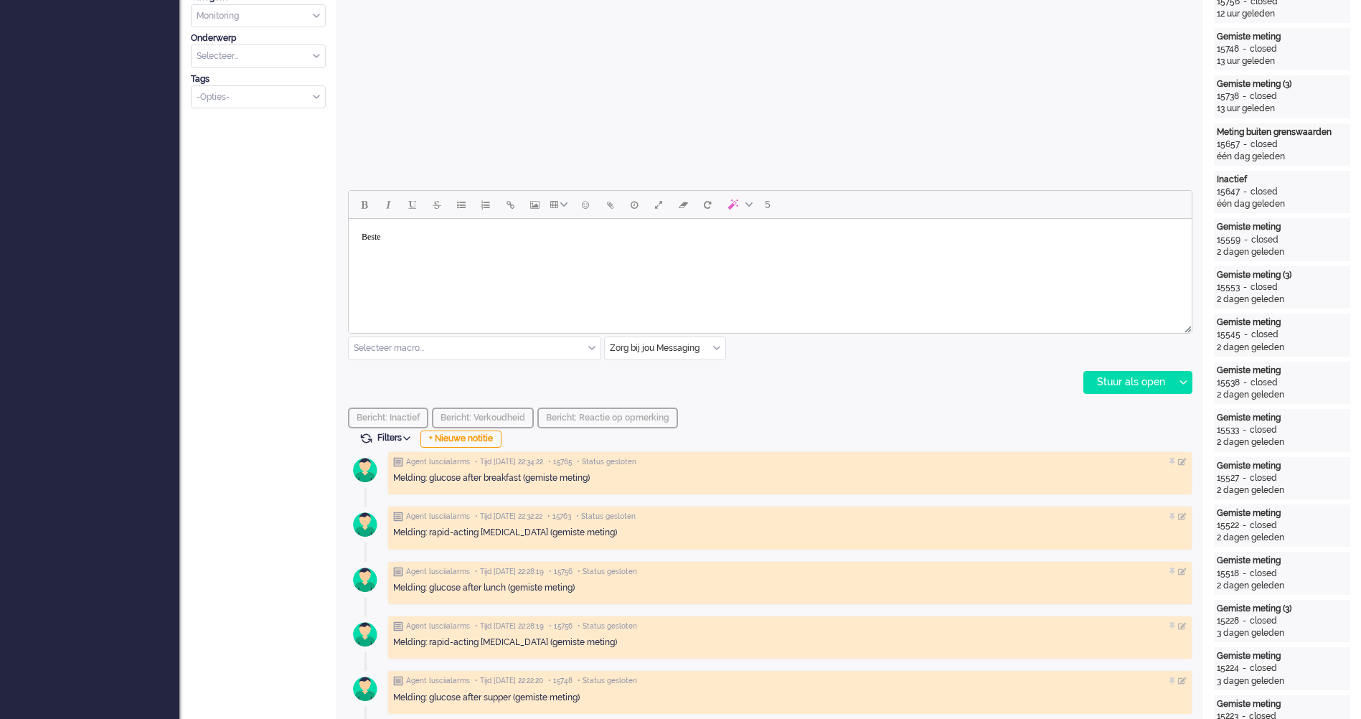
click at [469, 255] on html "Beste" at bounding box center [770, 237] width 843 height 37
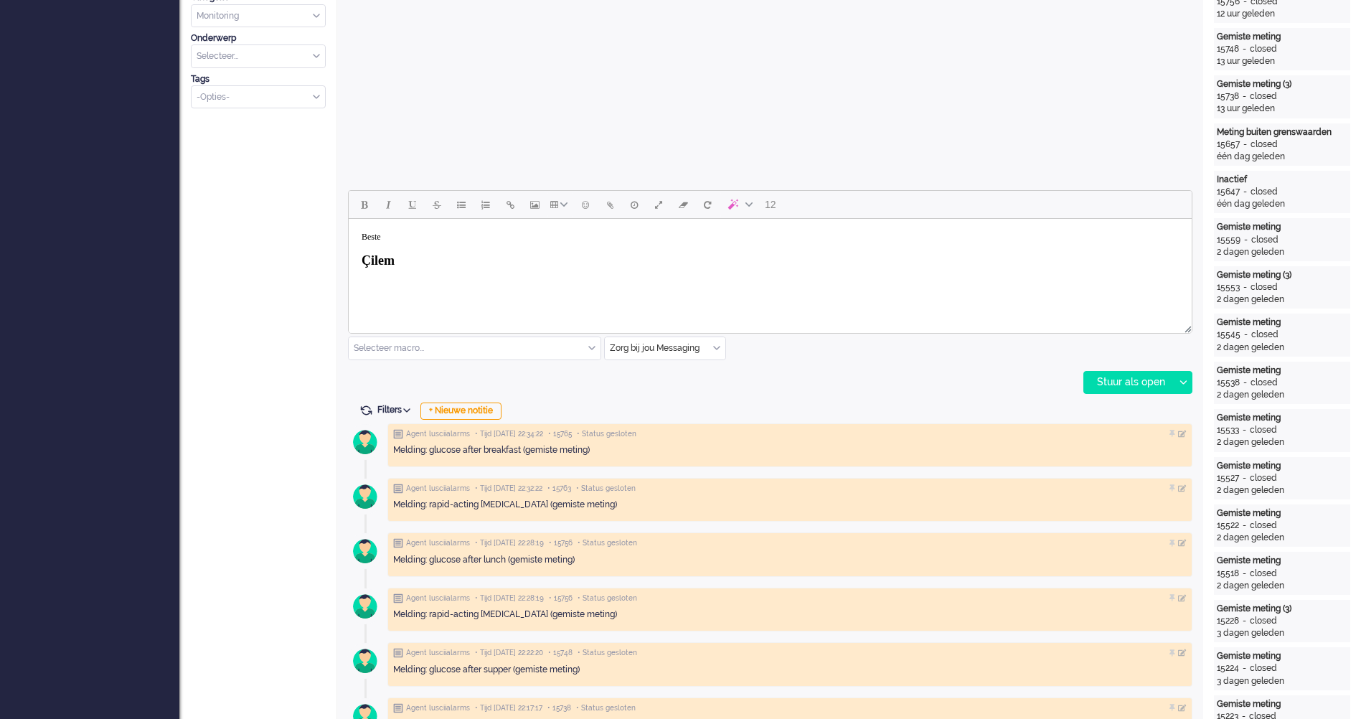
click at [397, 235] on body "Beste Çilem" at bounding box center [769, 255] width 831 height 62
drag, startPoint x: 419, startPoint y: 259, endPoint x: 333, endPoint y: 228, distance: 90.7
click at [349, 228] on html "Beste Çilem" at bounding box center [770, 255] width 843 height 73
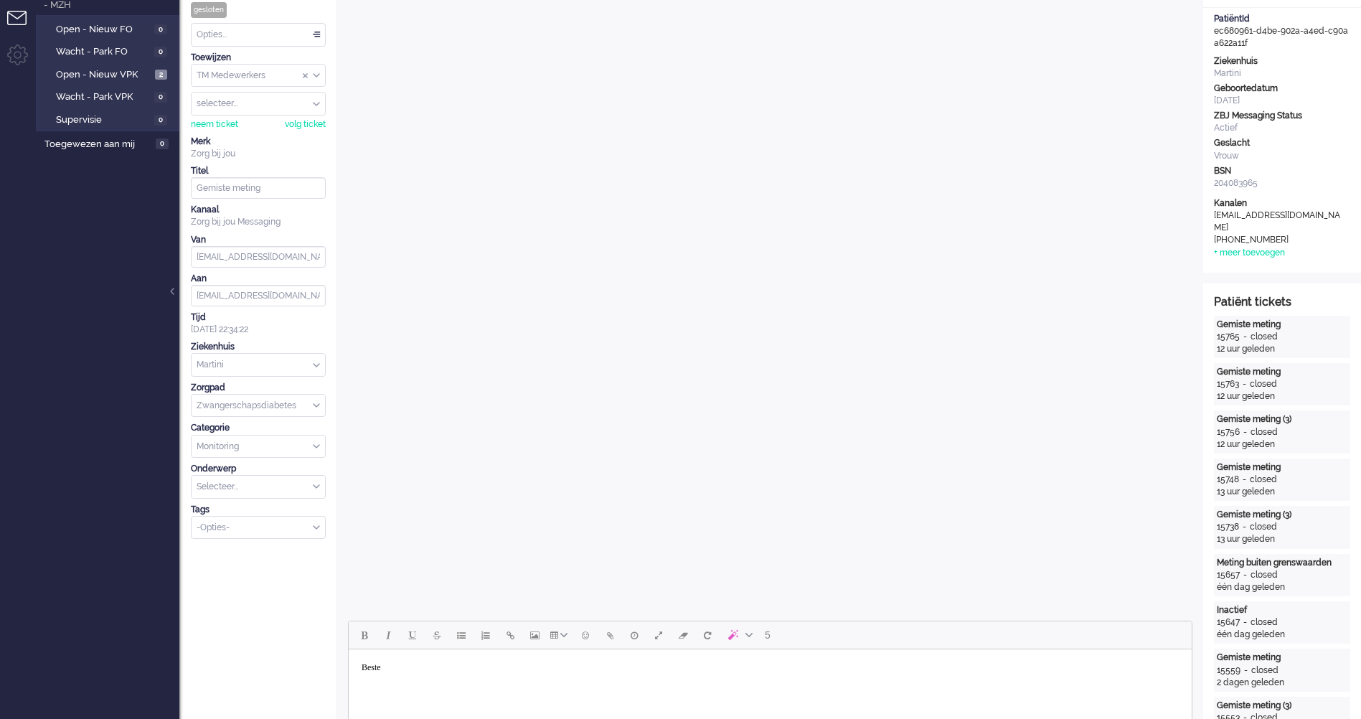
scroll to position [430, 0]
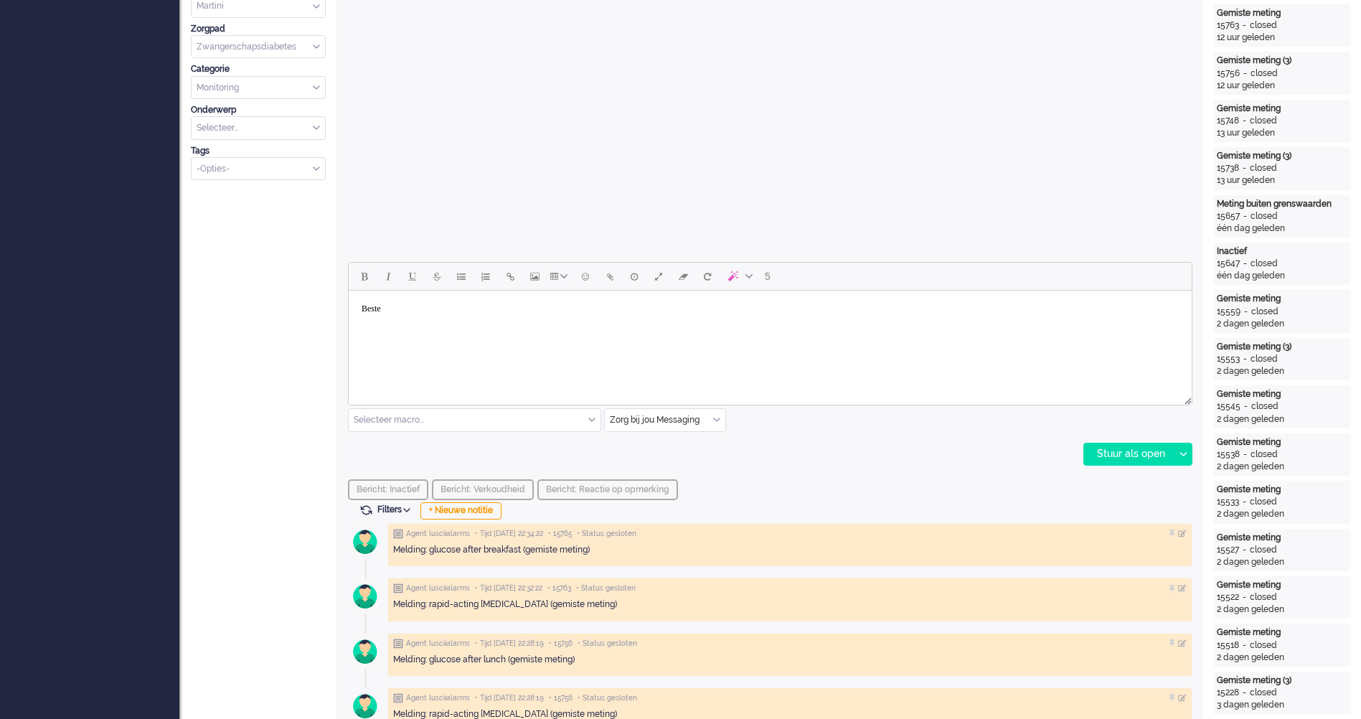
click at [433, 313] on body "Beste" at bounding box center [769, 308] width 831 height 25
click at [475, 364] on body "Beste Çilem," at bounding box center [769, 337] width 831 height 83
click at [444, 339] on p "Beste Çilem," at bounding box center [769, 328] width 817 height 32
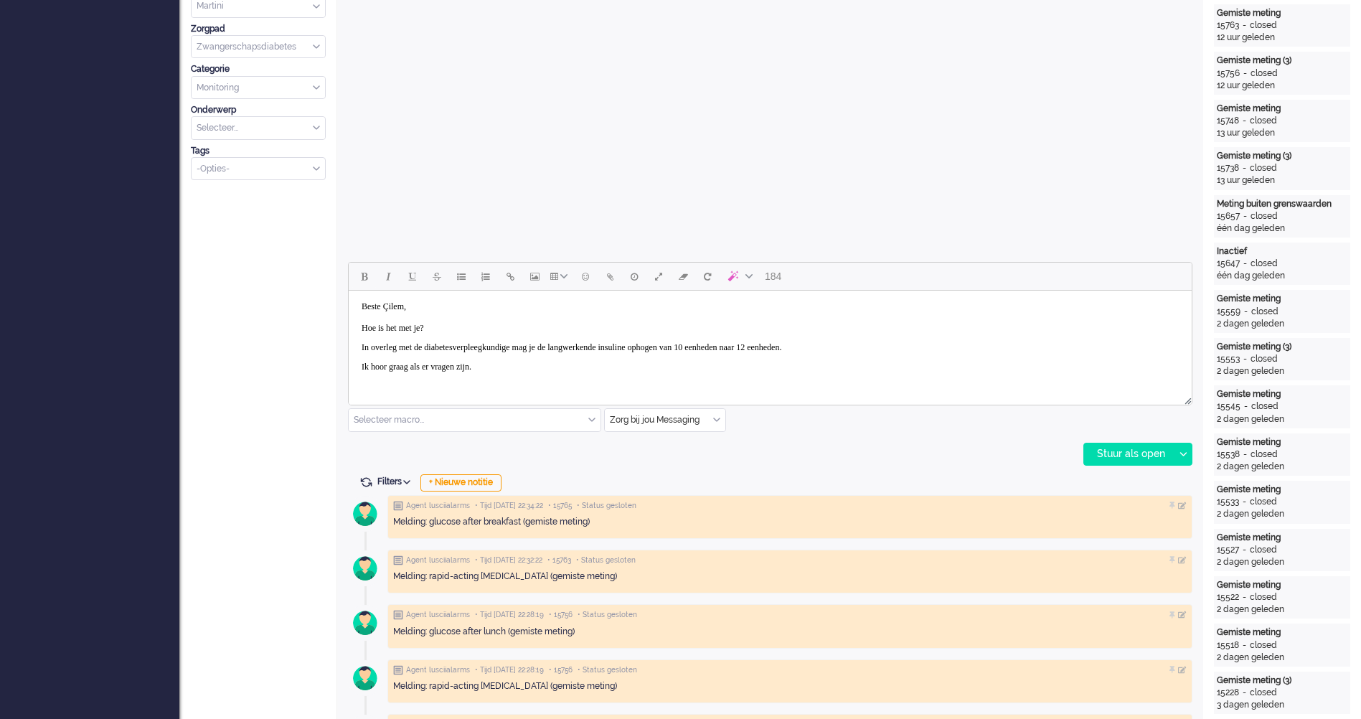
scroll to position [30, 0]
click at [701, 332] on p "In overleg met de diabetesverpleegkundige mag je de langwerkende insuline ophog…" at bounding box center [769, 328] width 817 height 11
click at [470, 365] on p "Met vriendelijk" at bounding box center [769, 366] width 817 height 11
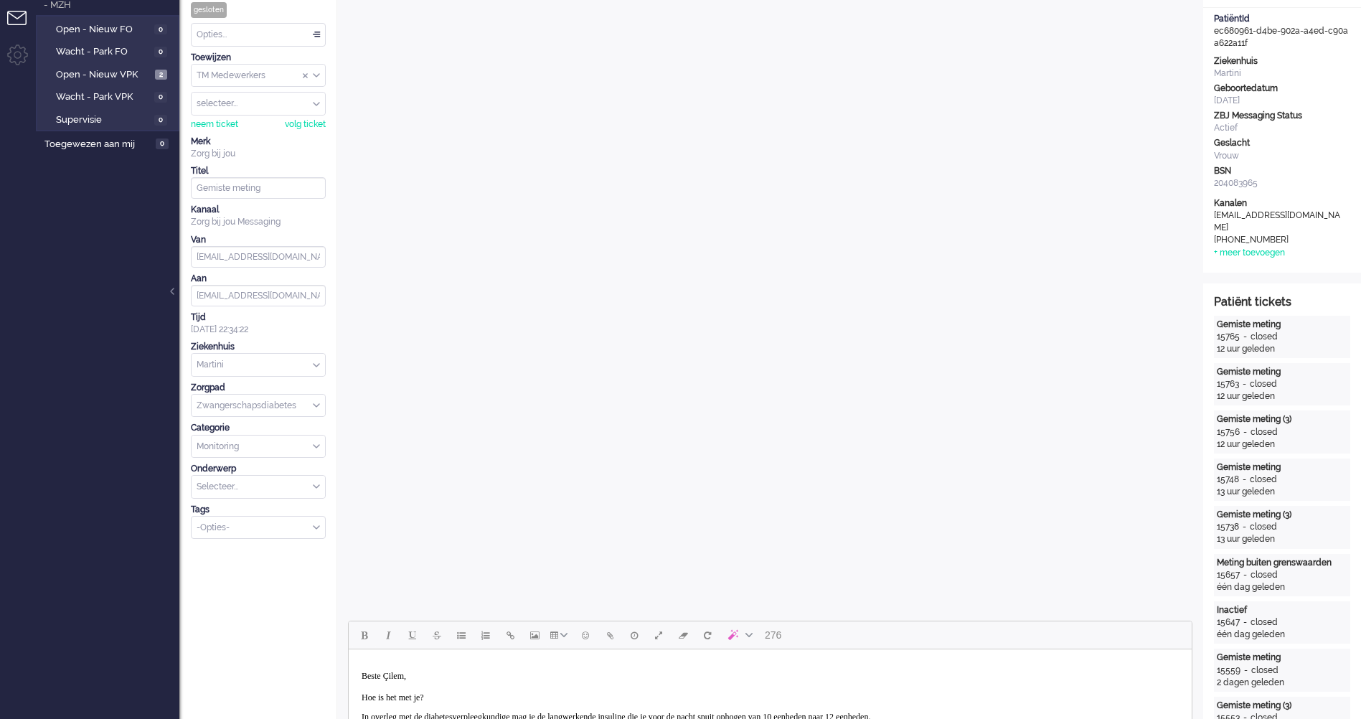
scroll to position [574, 0]
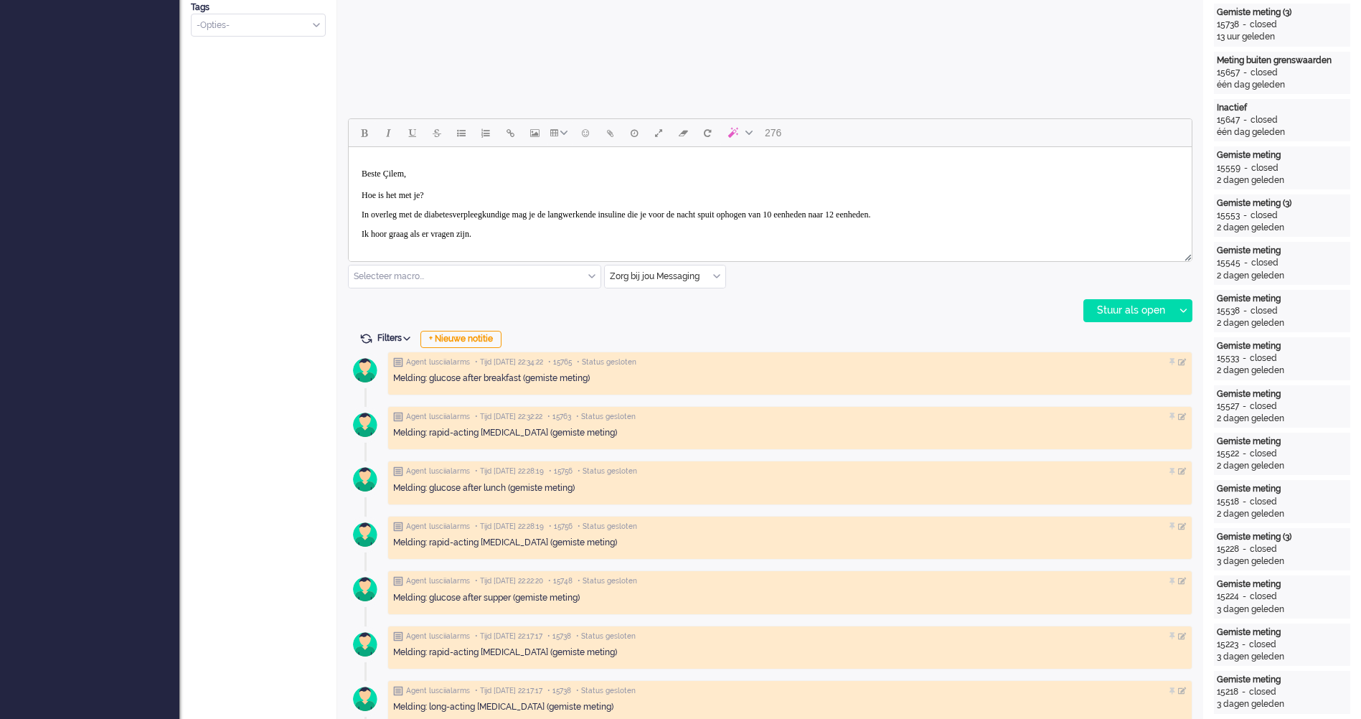
click at [506, 237] on p "Ik hoor graag als er vragen zijn." at bounding box center [769, 234] width 817 height 11
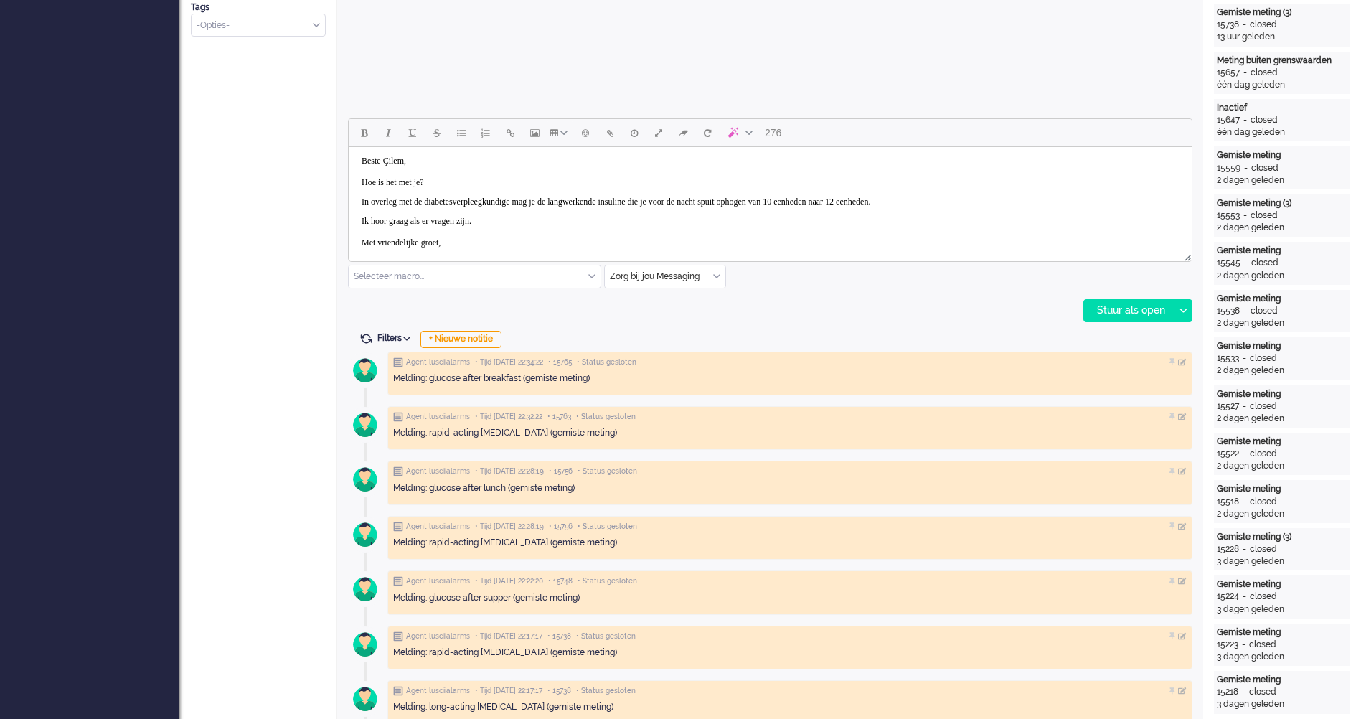
scroll to position [32, 0]
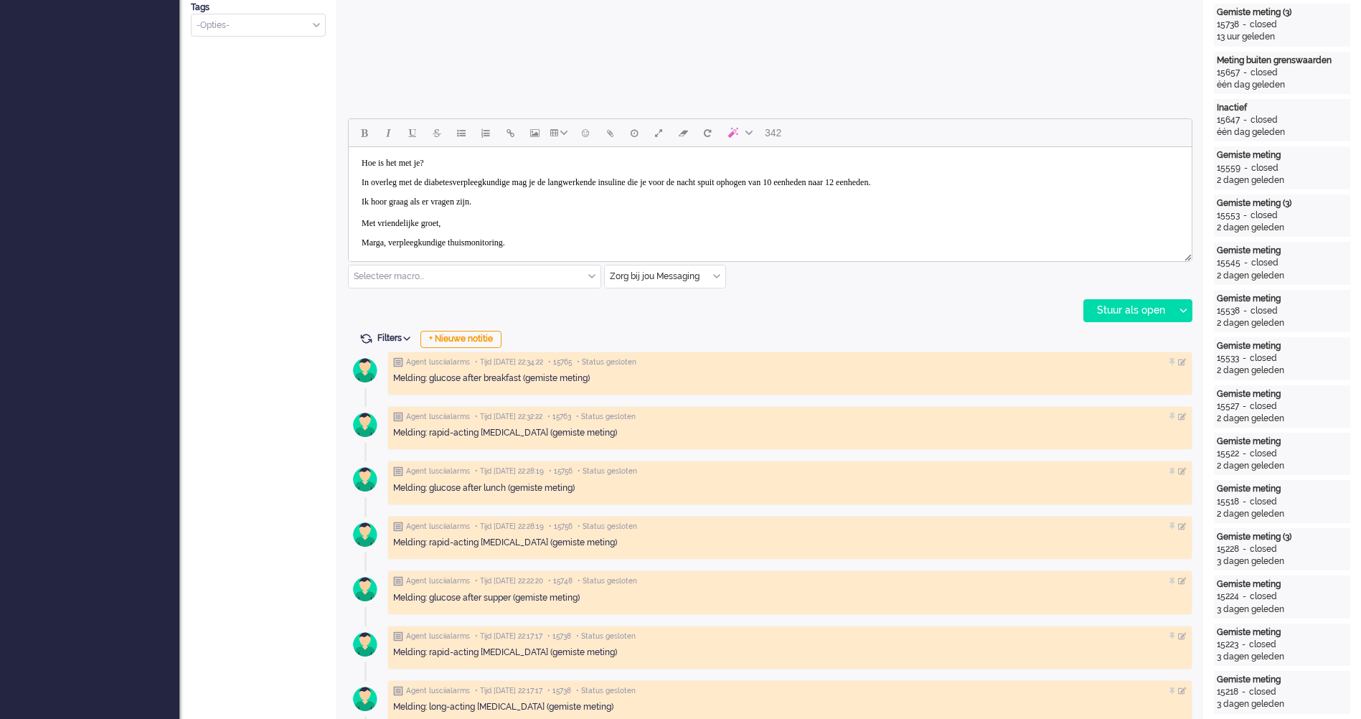
click at [547, 225] on p "Ik hoor graag als er vragen zijn. Met vriendelijke groet," at bounding box center [769, 213] width 817 height 32
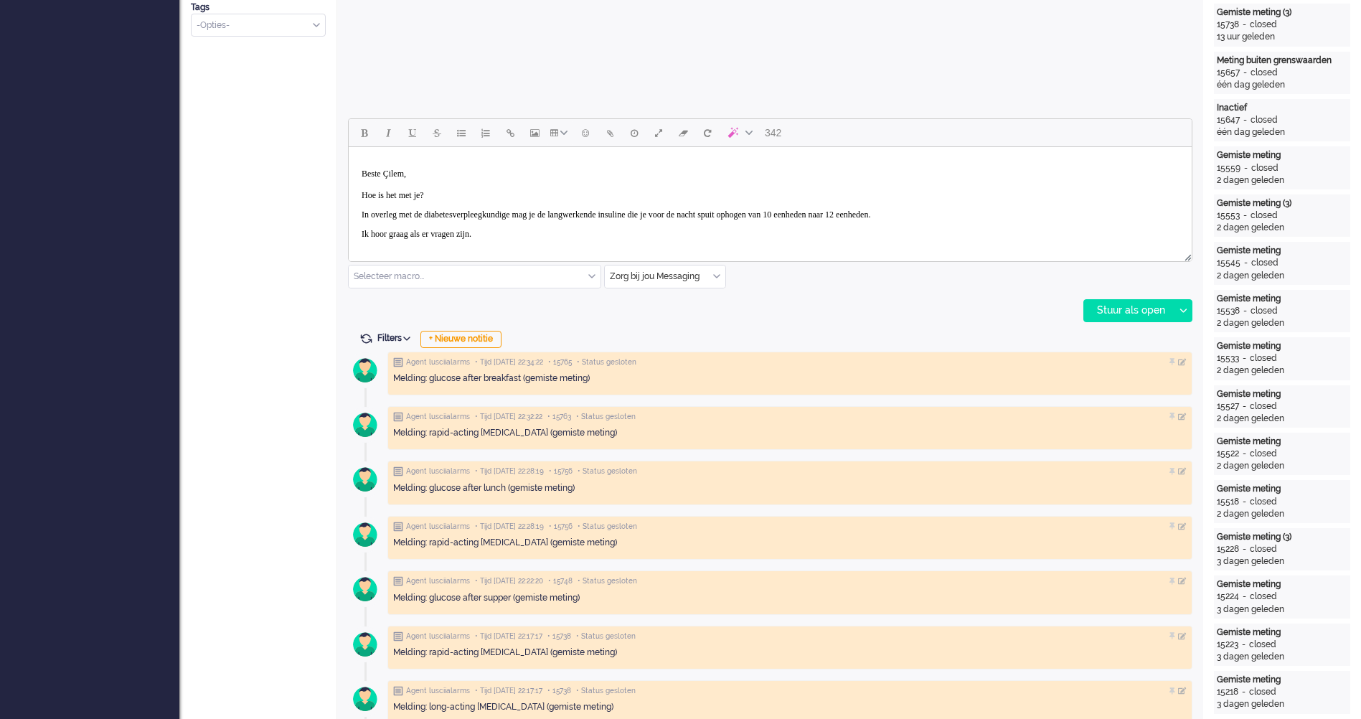
click at [719, 231] on p "Ik hoor graag als er vragen zijn. Met vriendelijke groet," at bounding box center [769, 245] width 817 height 32
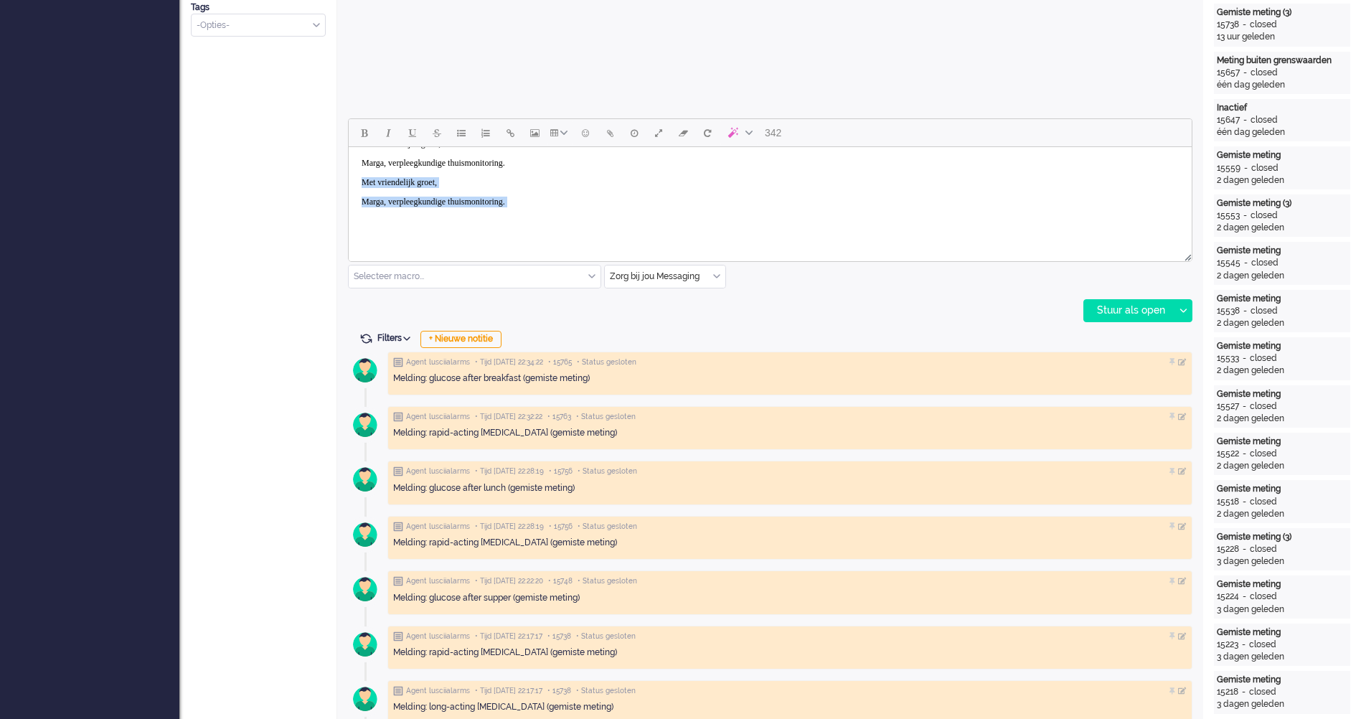
drag, startPoint x: 529, startPoint y: 207, endPoint x: 352, endPoint y: 176, distance: 179.9
click at [352, 176] on html "Beste Çilem, Hoe is het met je? In overleg met de diabetesverpleegkundige mag j…" at bounding box center [770, 141] width 843 height 213
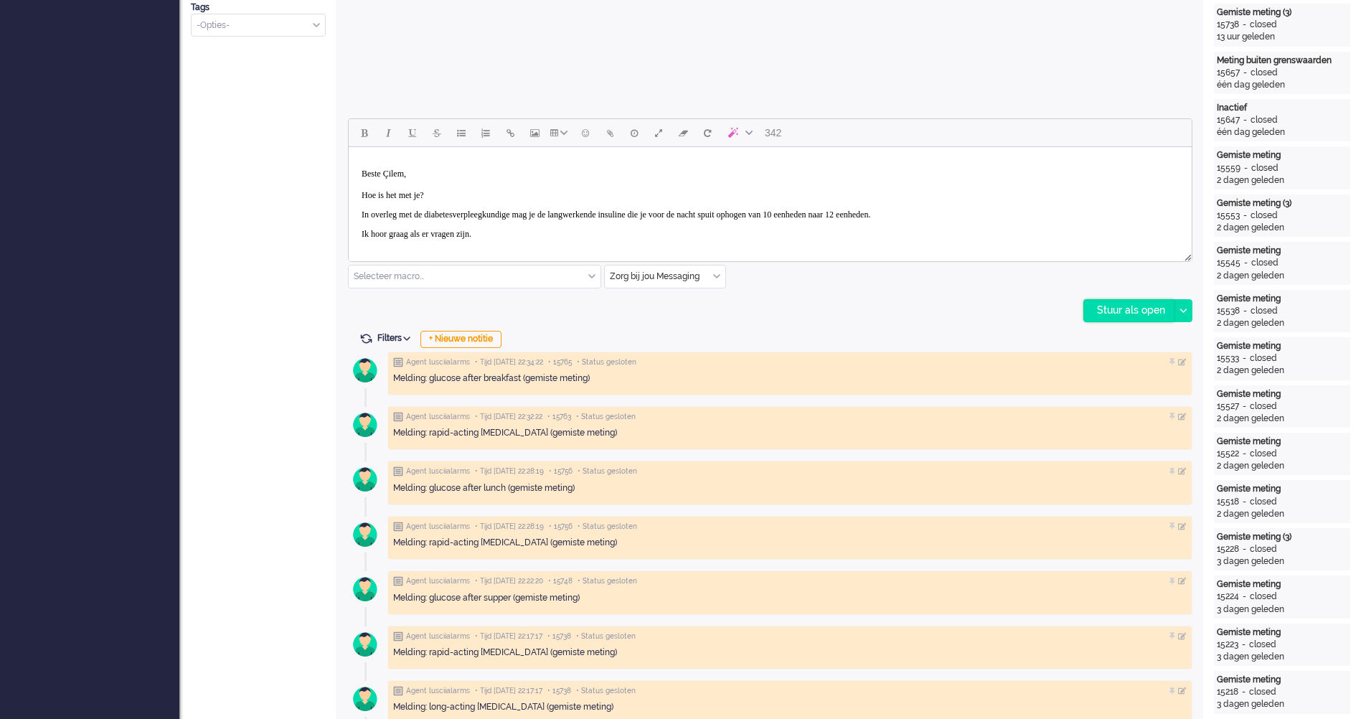
click at [1146, 307] on div "Stuur als open" at bounding box center [1129, 311] width 90 height 22
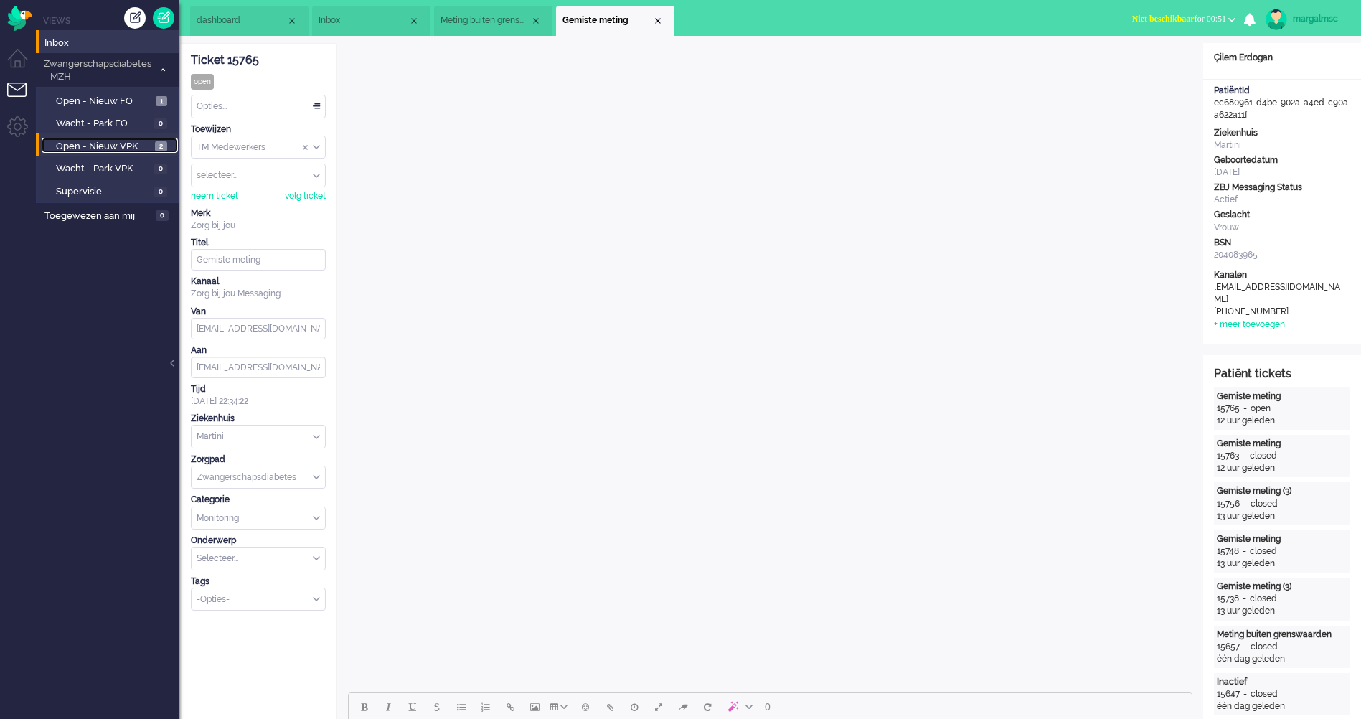
click at [128, 145] on span "Open - Nieuw VPK" at bounding box center [103, 147] width 95 height 14
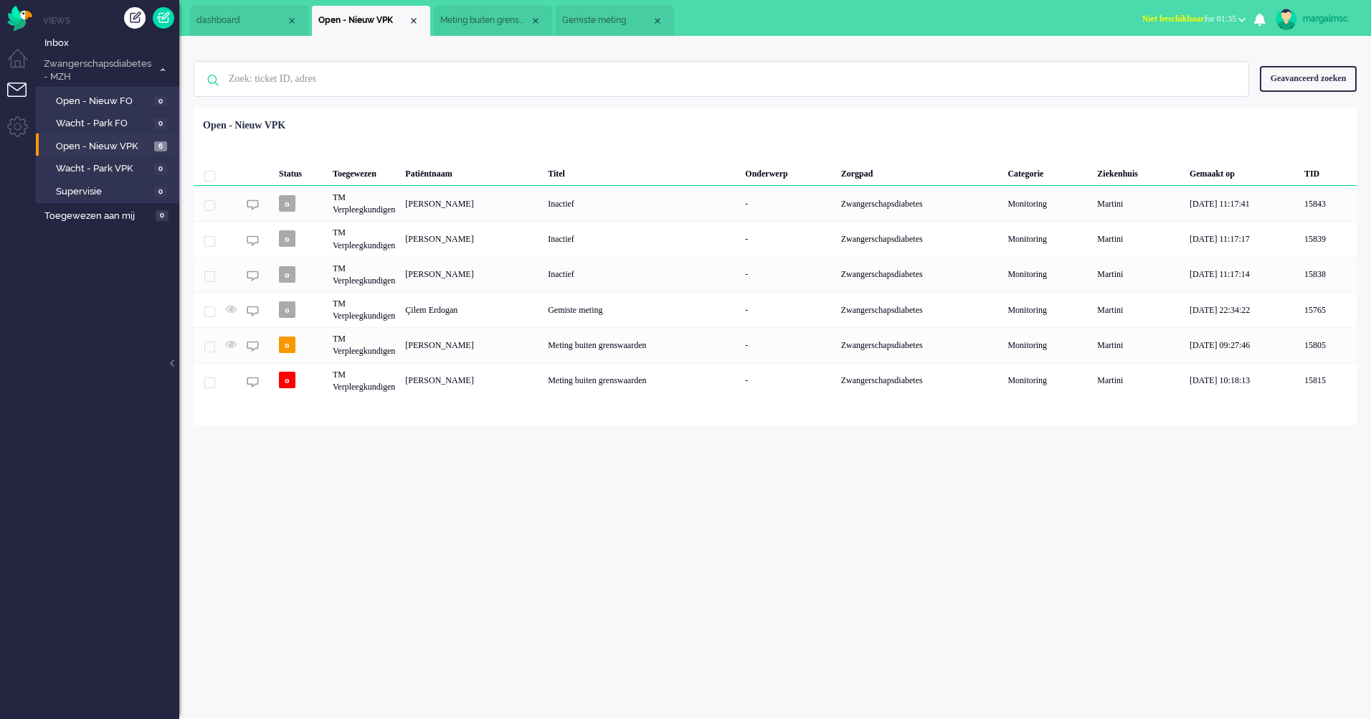
click at [614, 307] on div "Gemiste meting" at bounding box center [641, 309] width 197 height 35
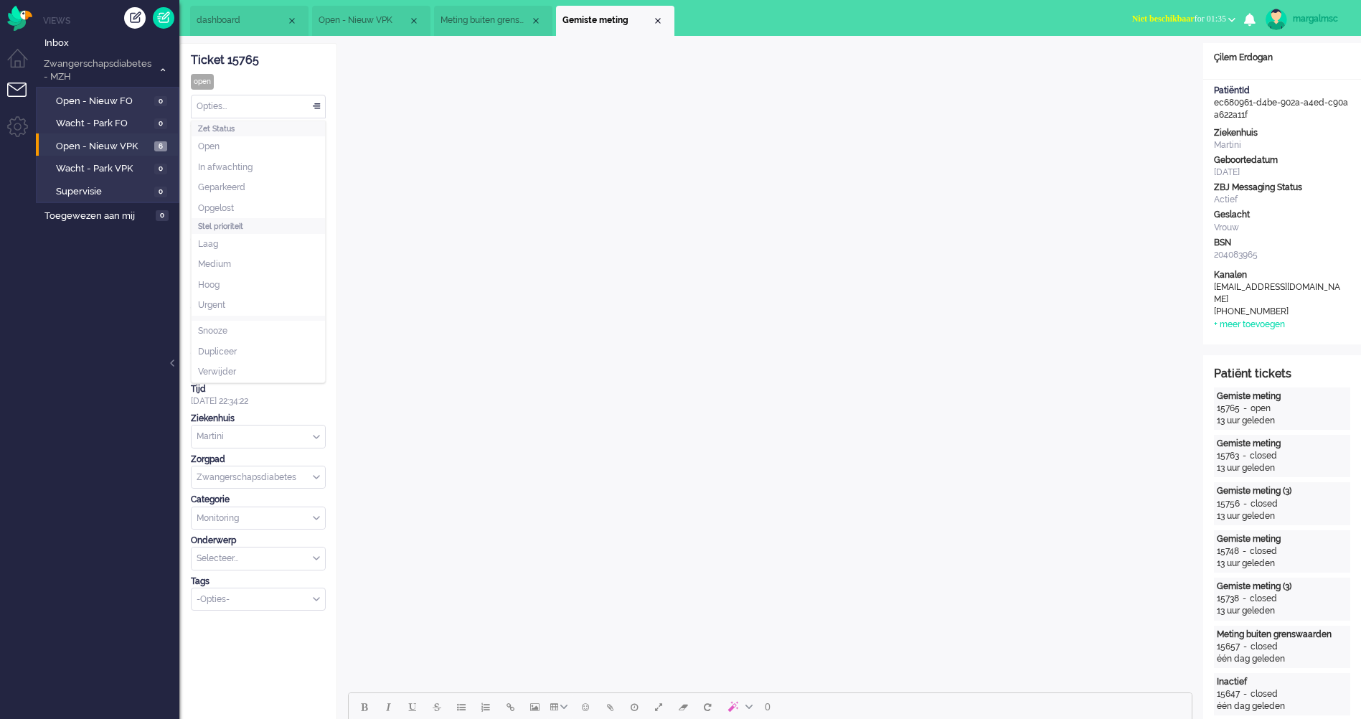
click at [275, 109] on div "Opties..." at bounding box center [257, 106] width 133 height 22
click at [260, 209] on li "Opgelost" at bounding box center [257, 208] width 133 height 21
click at [114, 133] on li "Open - Nieuw VPK 6" at bounding box center [107, 144] width 142 height 23
click at [111, 144] on span "Open - Nieuw VPK" at bounding box center [103, 147] width 95 height 14
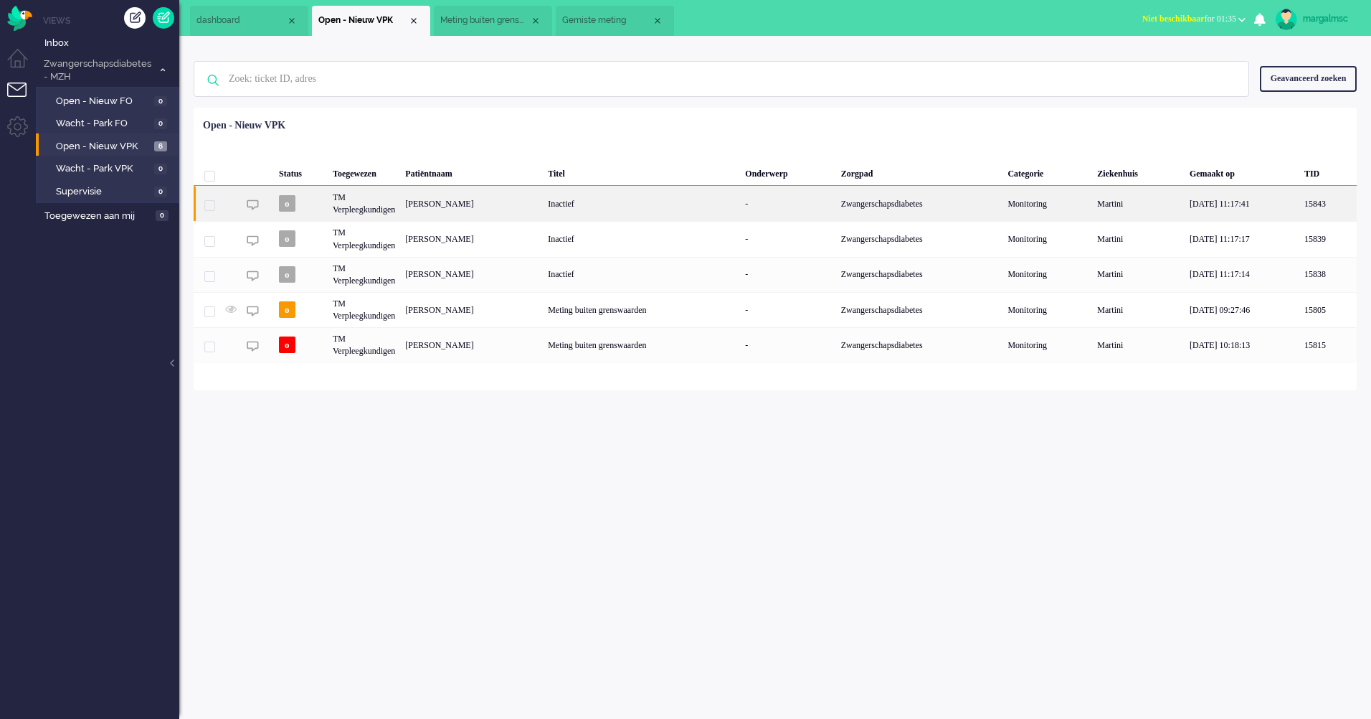
click at [512, 199] on div "[PERSON_NAME]" at bounding box center [471, 203] width 143 height 35
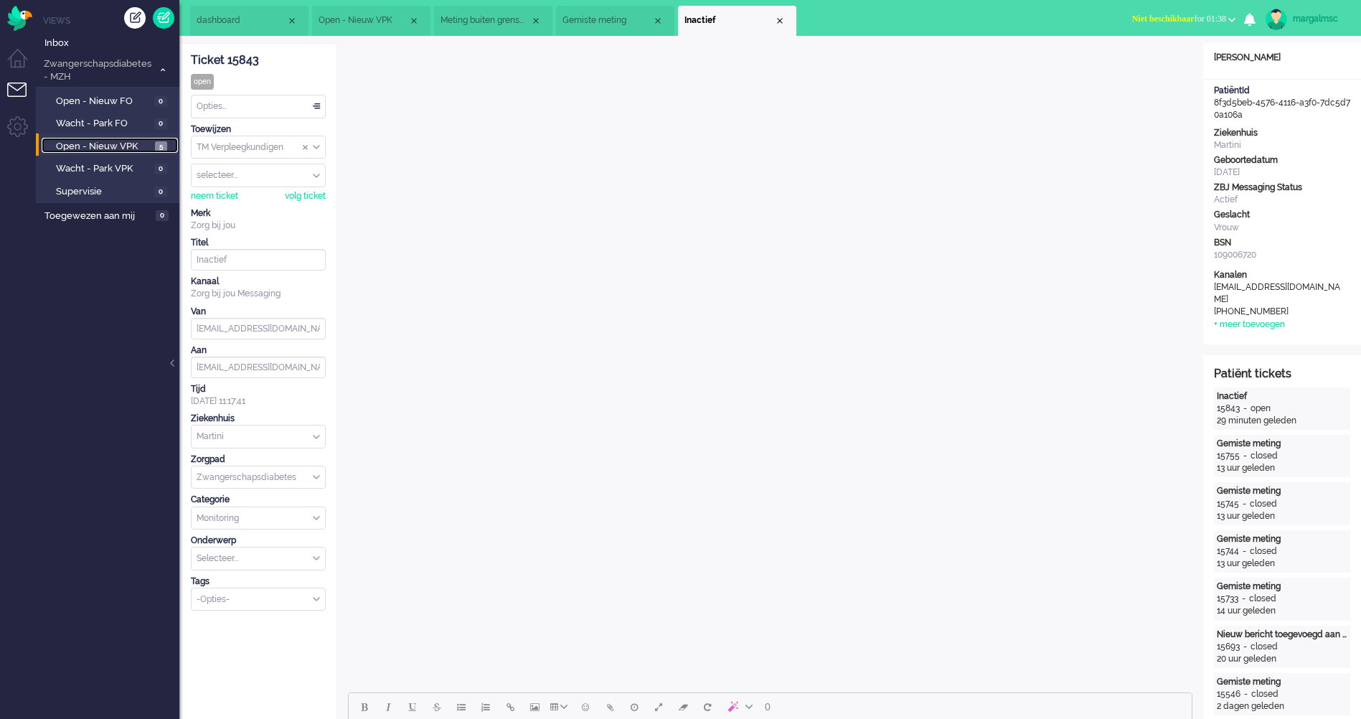
click at [101, 146] on span "Open - Nieuw VPK" at bounding box center [103, 147] width 95 height 14
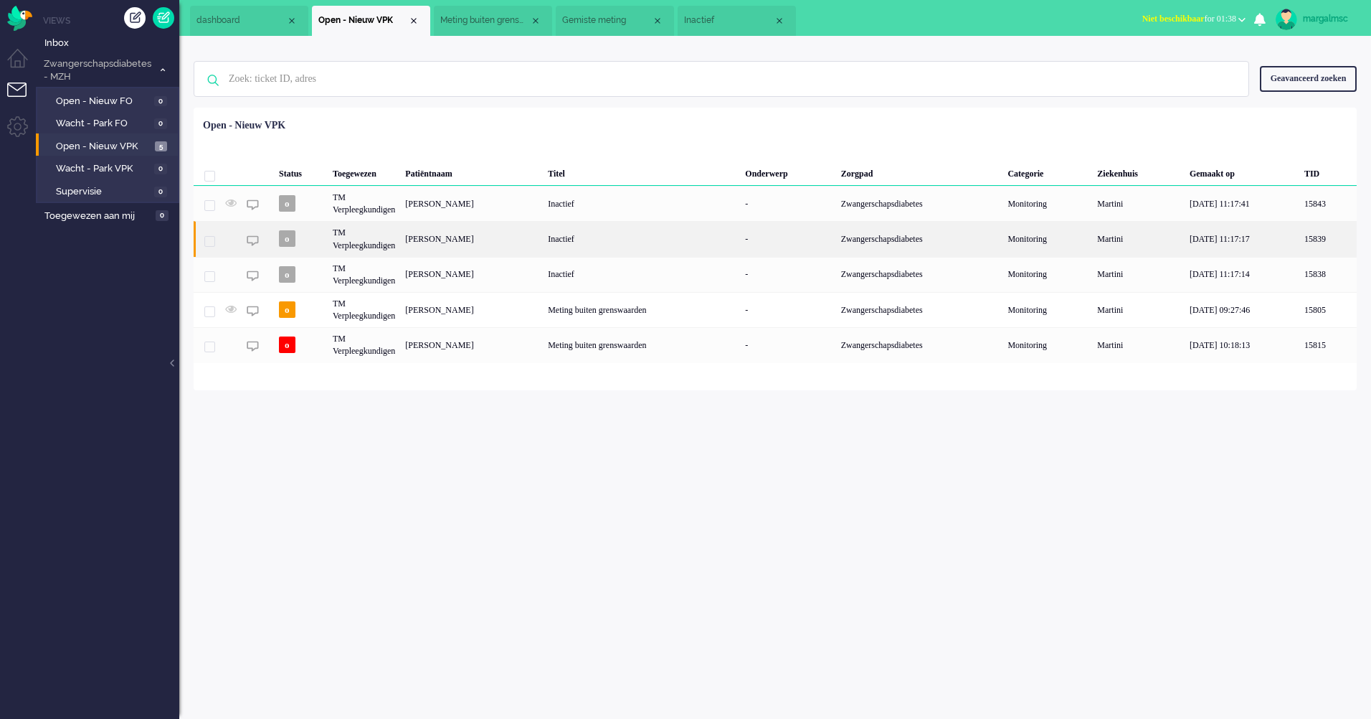
click at [492, 238] on div "[PERSON_NAME]" at bounding box center [471, 238] width 143 height 35
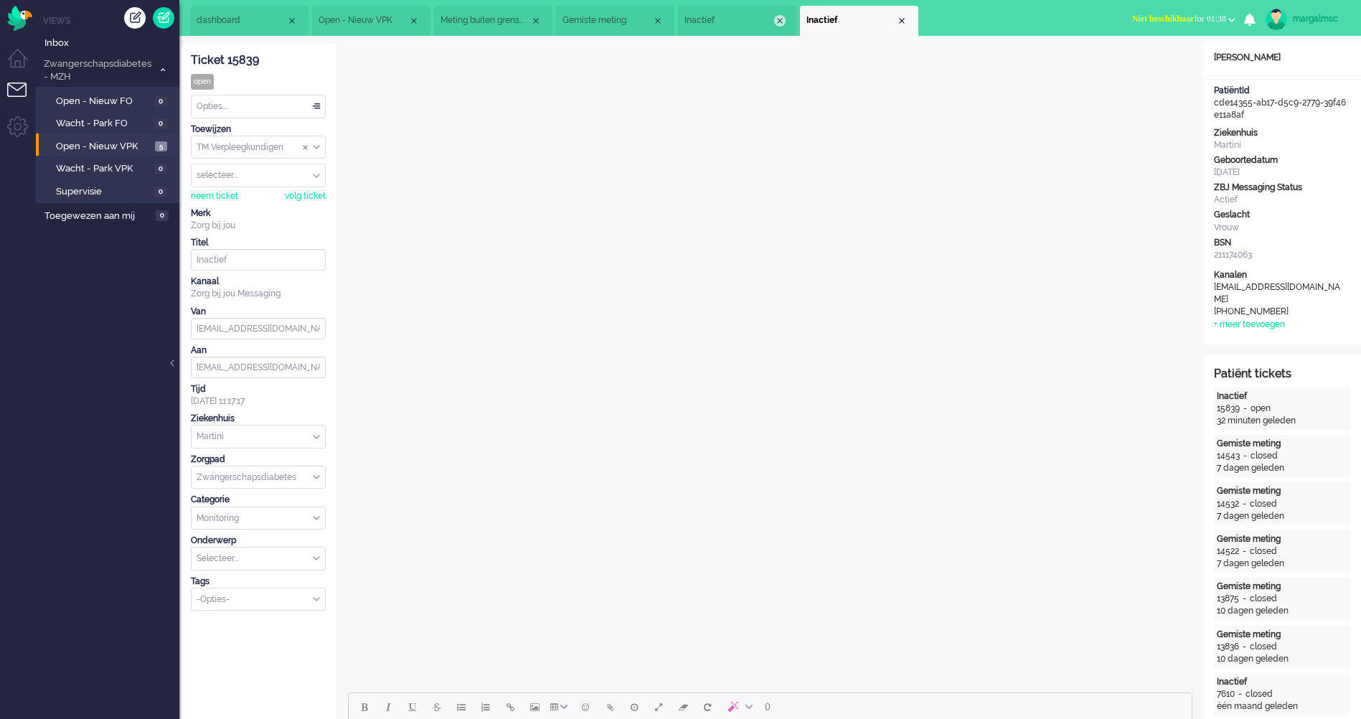
click at [779, 18] on div "Close tab" at bounding box center [779, 20] width 11 height 11
click at [659, 17] on div "Close tab" at bounding box center [657, 20] width 11 height 11
click at [538, 19] on div "Close tab" at bounding box center [535, 20] width 11 height 11
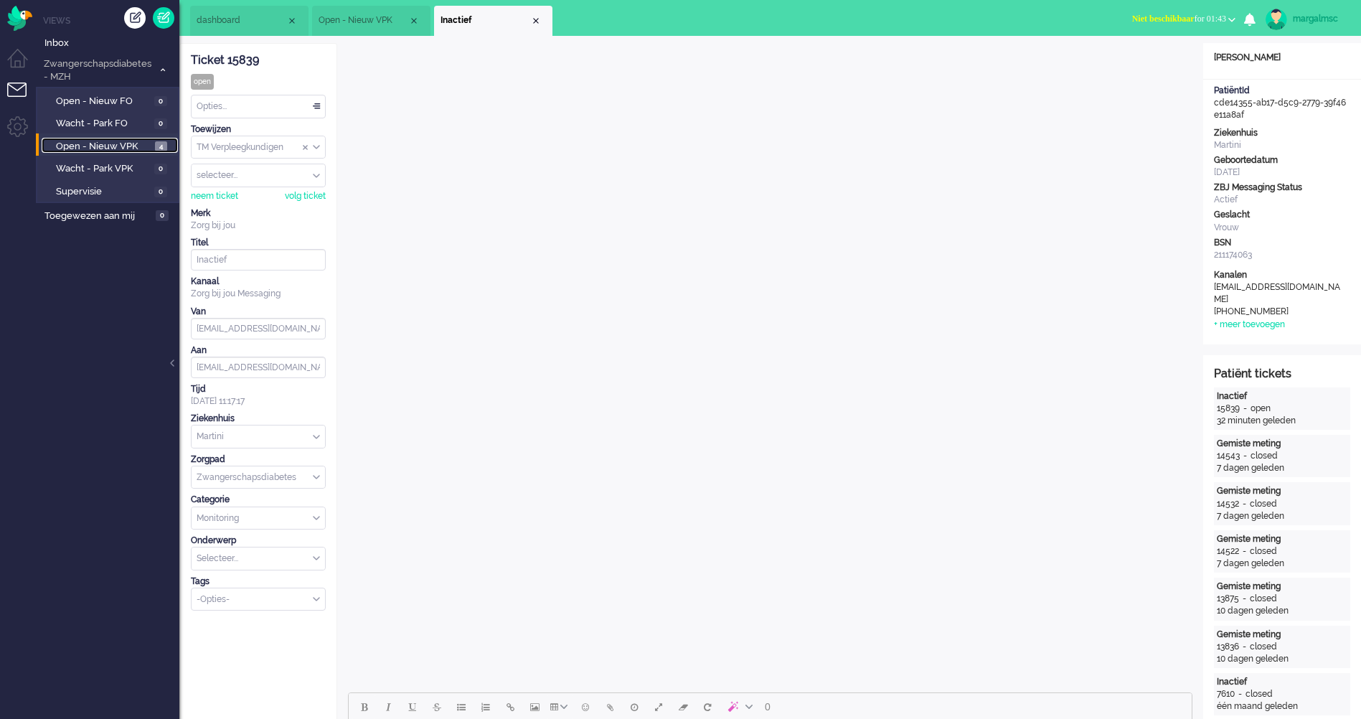
click at [85, 146] on span "Open - Nieuw VPK" at bounding box center [103, 147] width 95 height 14
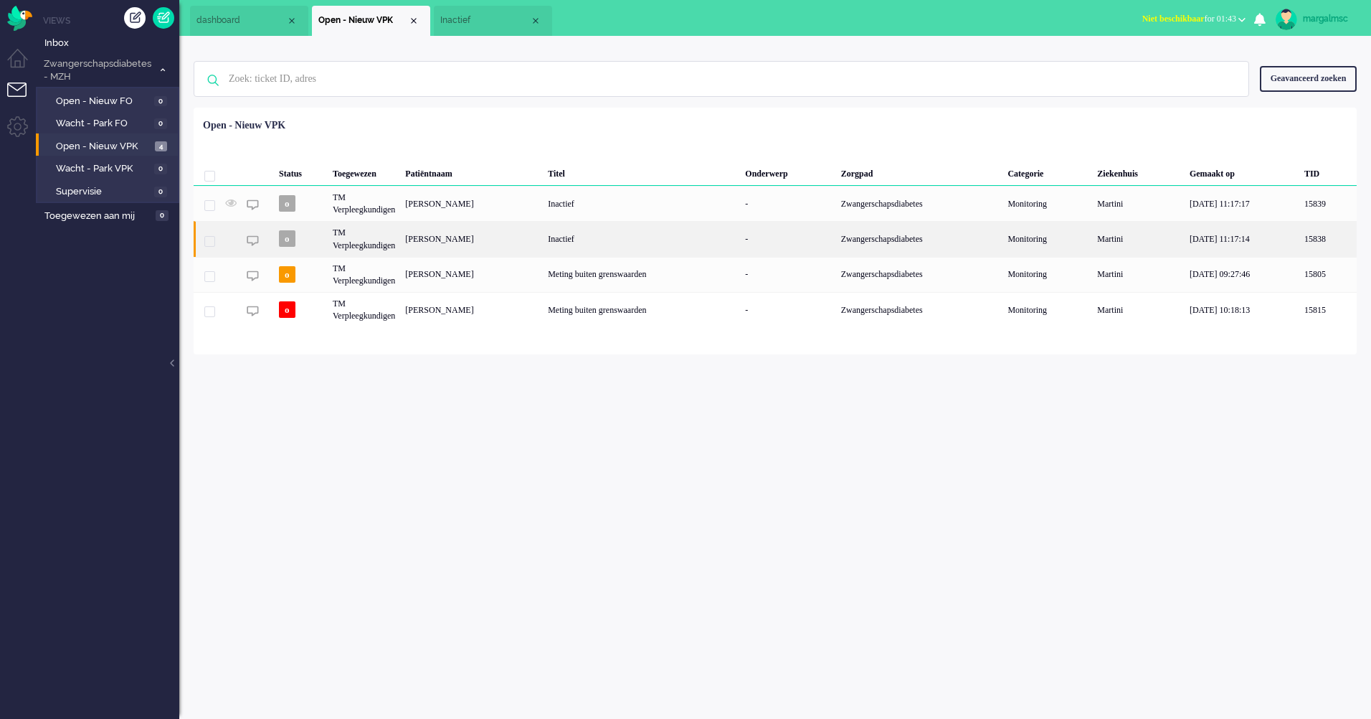
click at [531, 240] on div "[PERSON_NAME]" at bounding box center [471, 238] width 143 height 35
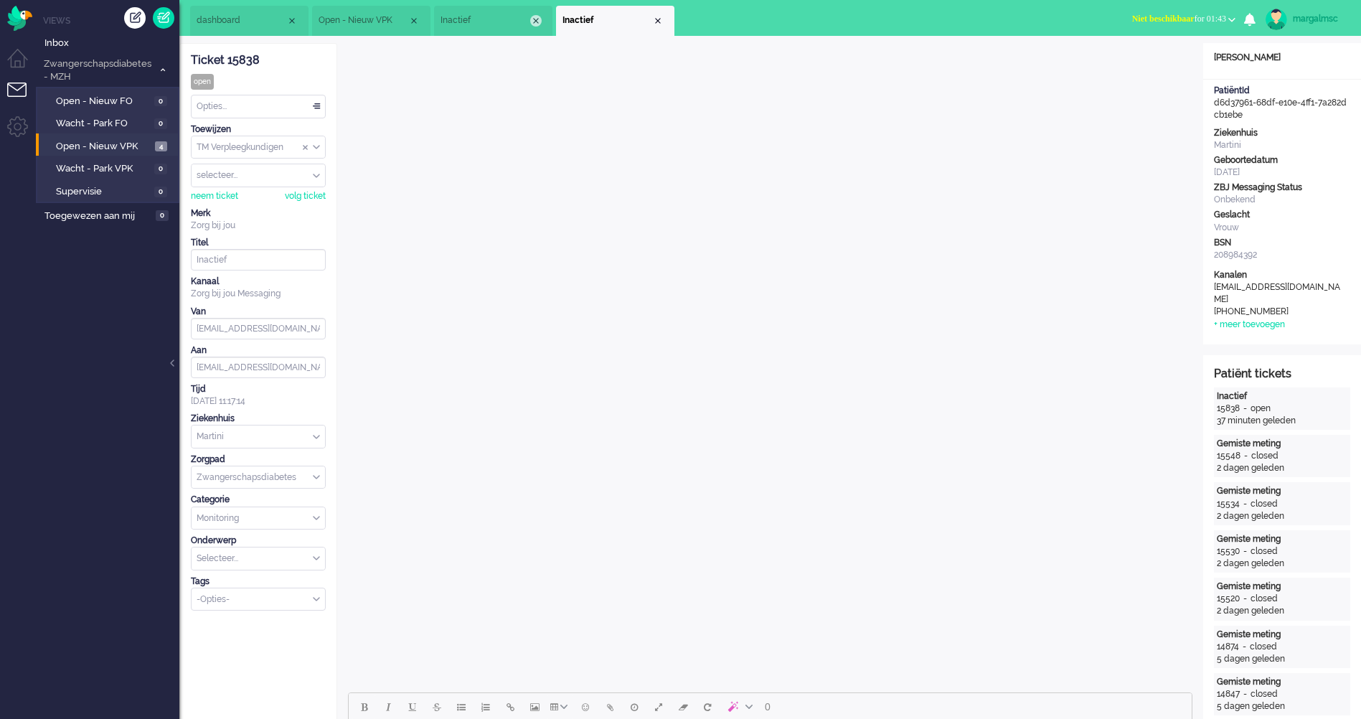
click at [536, 21] on div "Close tab" at bounding box center [535, 20] width 11 height 11
click at [102, 151] on span "Open - Nieuw VPK" at bounding box center [103, 147] width 95 height 14
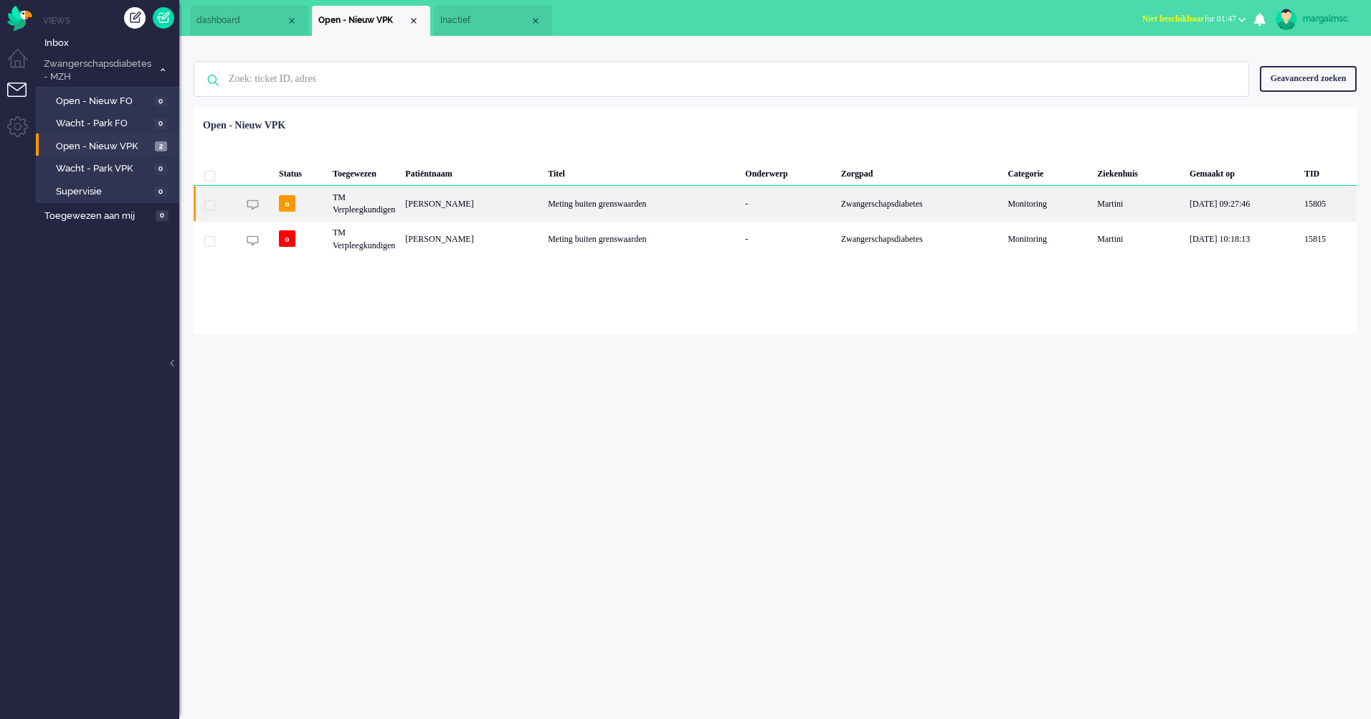
click at [685, 202] on div "Meting buiten grenswaarden" at bounding box center [641, 203] width 197 height 35
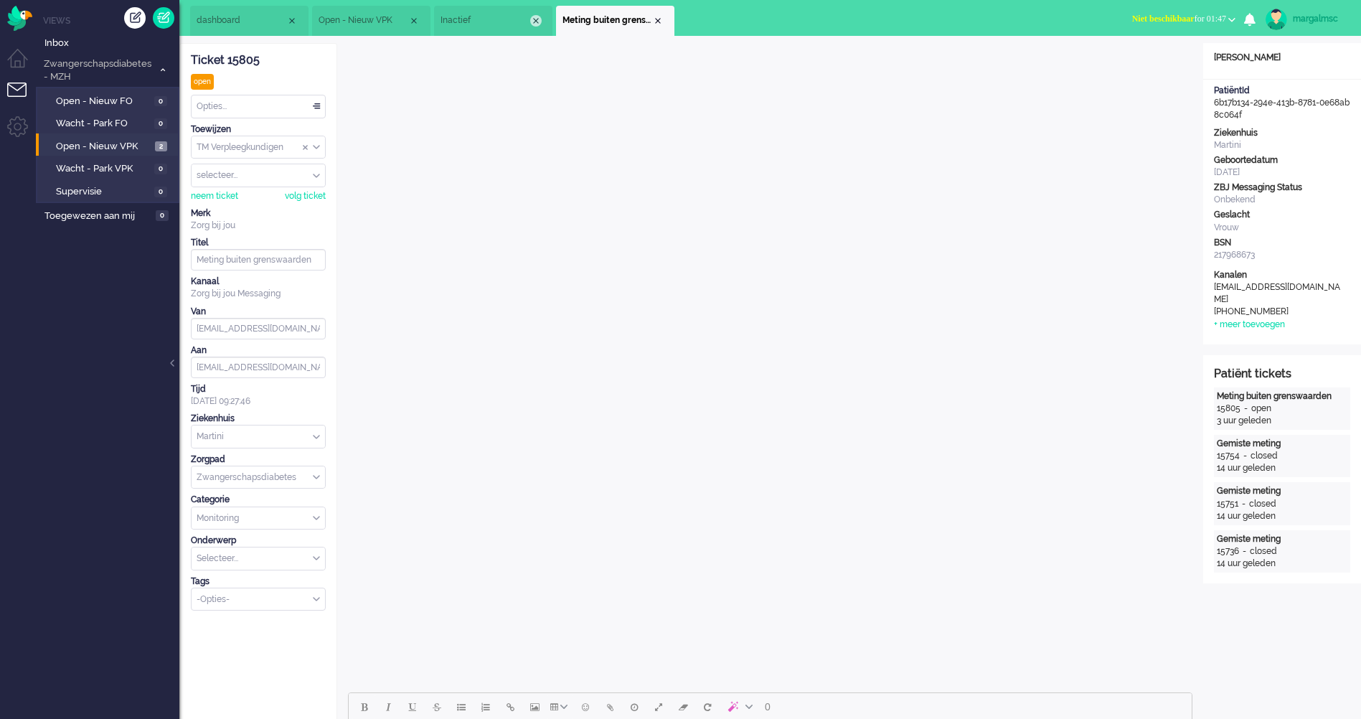
click at [538, 19] on div "Close tab" at bounding box center [535, 20] width 11 height 11
click at [111, 143] on span "Open - Nieuw VPK" at bounding box center [104, 147] width 96 height 14
